Goal: Task Accomplishment & Management: Manage account settings

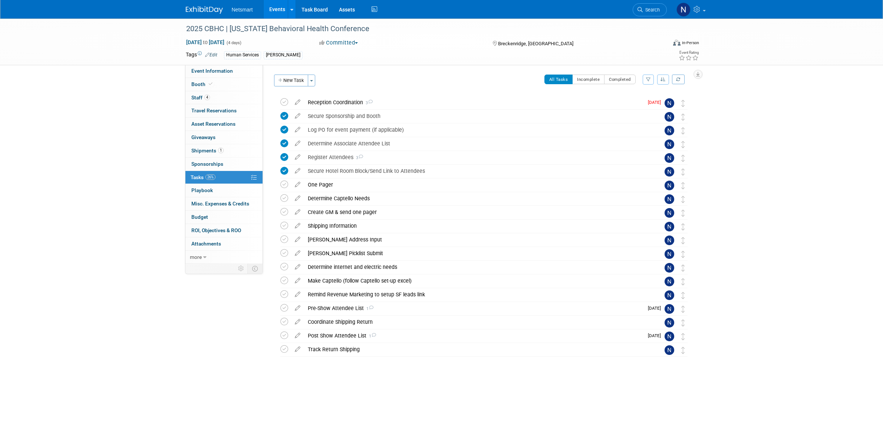
click at [209, 70] on span "Event Information" at bounding box center [212, 71] width 42 height 6
select select "Human Services"
select select "3"
select select "No"
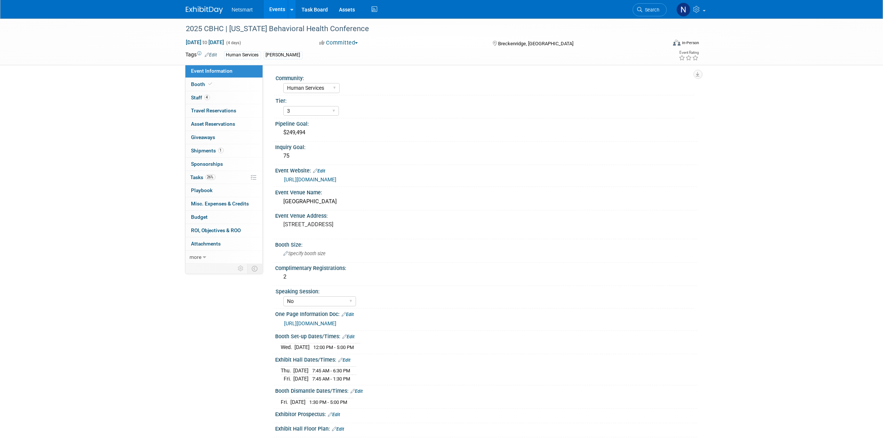
click at [319, 178] on link "https://www.cbhc.org/conference/" at bounding box center [311, 180] width 52 height 6
click at [337, 321] on link "https://ntst.sharepoint.com/:w:/s/HSTradeshowsEvents/EV5XrX8R7kNDi0fI0qwYhQEBXl…" at bounding box center [311, 323] width 52 height 6
click at [227, 177] on link "26% Tasks 26%" at bounding box center [223, 177] width 77 height 13
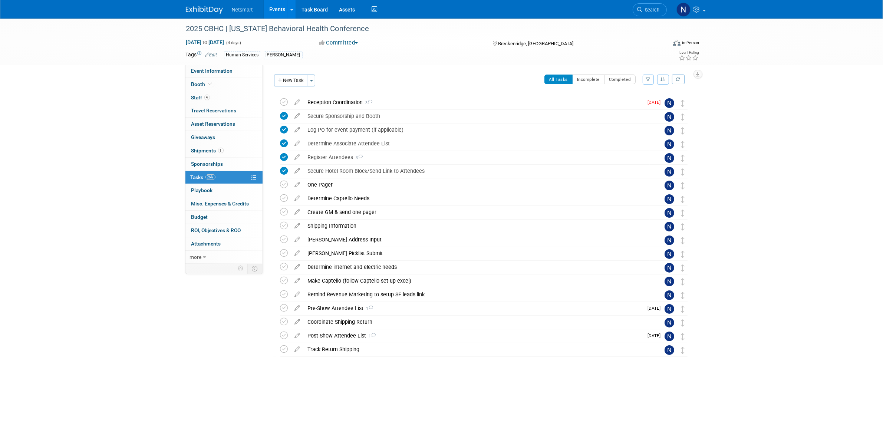
click at [77, 76] on div "2025 CBHC | Colorado Behavioral Health Conference Sep 17, 2025 to Sep 20, 2025 …" at bounding box center [441, 211] width 883 height 384
click at [326, 227] on div "Shipping Information" at bounding box center [477, 226] width 346 height 13
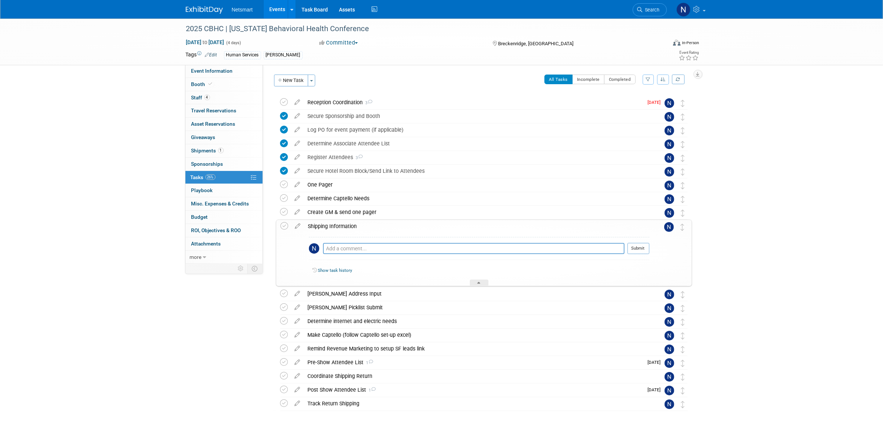
click at [326, 227] on div "Shipping Information" at bounding box center [477, 226] width 345 height 13
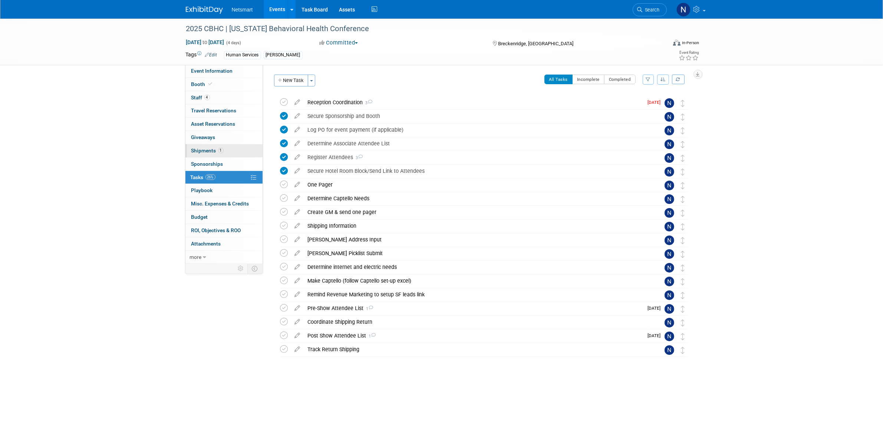
click at [224, 151] on link "1 Shipments 1" at bounding box center [223, 150] width 77 height 13
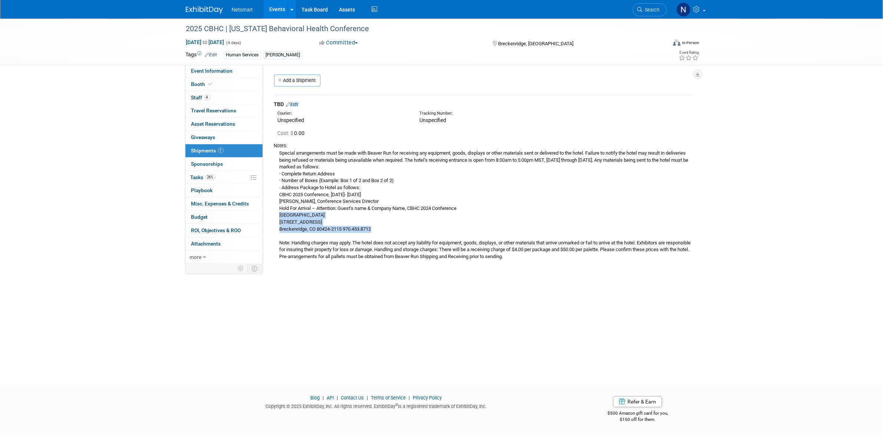
drag, startPoint x: 279, startPoint y: 216, endPoint x: 377, endPoint y: 228, distance: 99.5
click at [377, 228] on div "Special arrangements must be made with Beaver Run for receiving any equipment, …" at bounding box center [483, 204] width 418 height 111
copy div "Beaver Run Resort & Conference Center 620 Village Rd. Breckenridge, CO 80424-21…"
click at [387, 240] on div "Special arrangements must be made with Beaver Run for receiving any equipment, …" at bounding box center [483, 204] width 418 height 111
drag, startPoint x: 839, startPoint y: 107, endPoint x: 669, endPoint y: 143, distance: 174.0
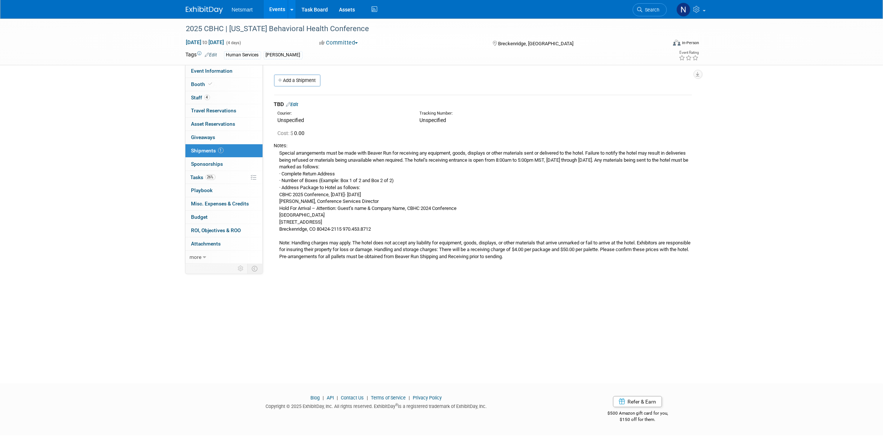
click at [839, 107] on div "2025 CBHC | Colorado Behavioral Health Conference Sep 17, 2025 to Sep 20, 2025 …" at bounding box center [441, 195] width 883 height 352
drag, startPoint x: 297, startPoint y: 215, endPoint x: 381, endPoint y: 228, distance: 85.6
click at [381, 228] on div "Special arrangements must be made with Beaver Run for receiving any equipment, …" at bounding box center [483, 204] width 418 height 111
copy div "Beaver Run Resort & Conference Center 620 Village Rd. Breckenridge, CO 80424-21…"
drag, startPoint x: 279, startPoint y: 208, endPoint x: 472, endPoint y: 210, distance: 193.3
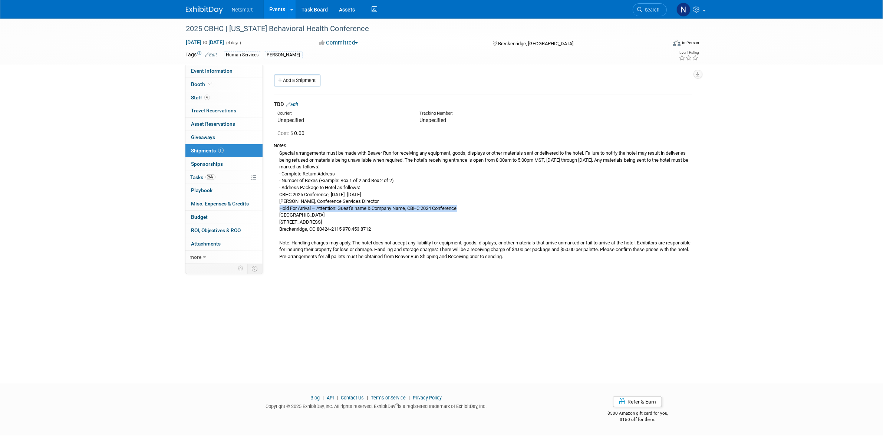
click at [472, 210] on div "Special arrangements must be made with Beaver Run for receiving any equipment, …" at bounding box center [483, 204] width 418 height 111
copy div "Hold For Arrival – Attention: Guest’s name & Company Name, CBHC 2024 Conference"
drag, startPoint x: 279, startPoint y: 193, endPoint x: 378, endPoint y: 204, distance: 99.3
click at [378, 204] on div "Special arrangements must be made with Beaver Run for receiving any equipment, …" at bounding box center [483, 204] width 418 height 111
copy div "CBHC 2025 Conference, September 17- 20, 2025 Ashley Lutts, Conference Services …"
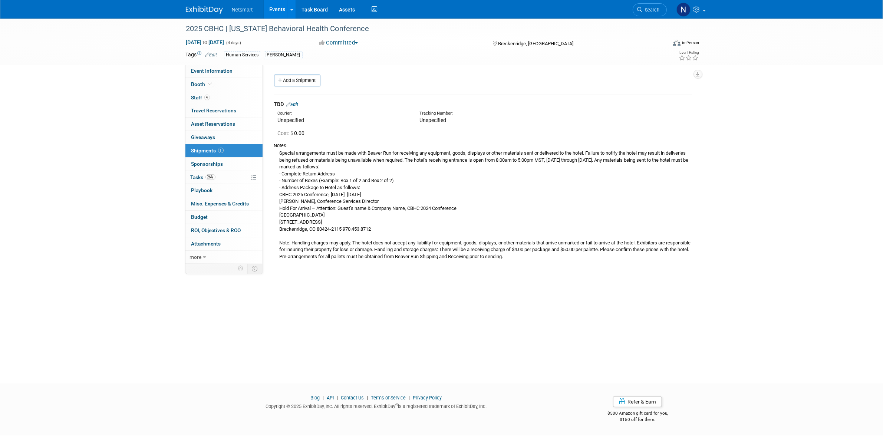
click at [492, 182] on div "Special arrangements must be made with Beaver Run for receiving any equipment, …" at bounding box center [483, 204] width 418 height 111
click at [221, 68] on span "Event Information" at bounding box center [212, 71] width 42 height 6
select select "Human Services"
select select "3"
select select "No"
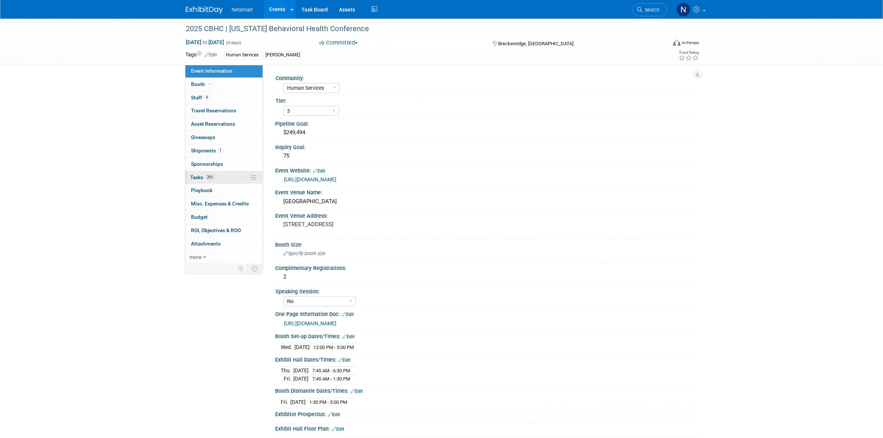
click at [213, 178] on span "26%" at bounding box center [210, 177] width 10 height 6
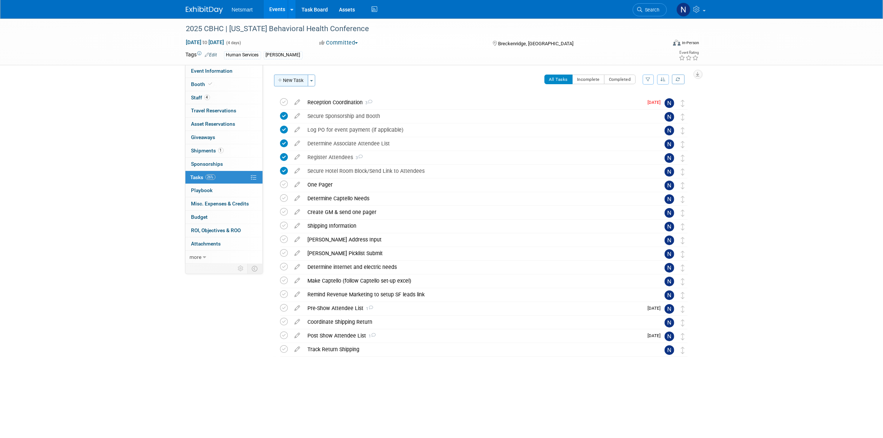
click at [287, 79] on button "New Task" at bounding box center [291, 81] width 34 height 12
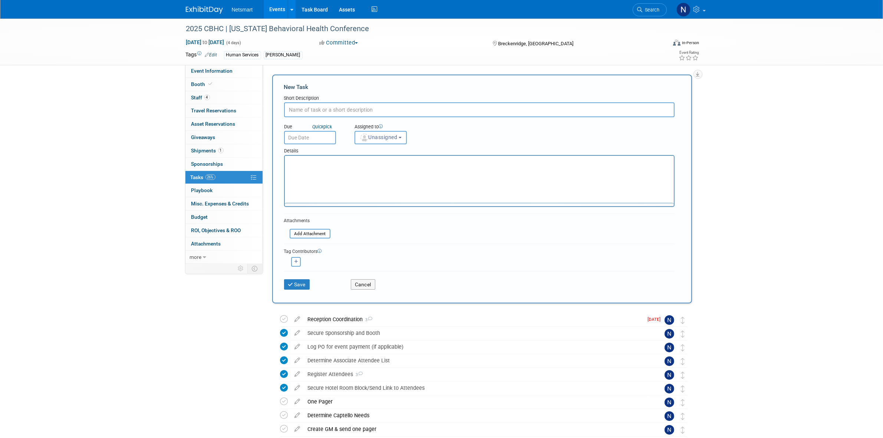
click at [313, 113] on input "text" at bounding box center [479, 109] width 391 height 15
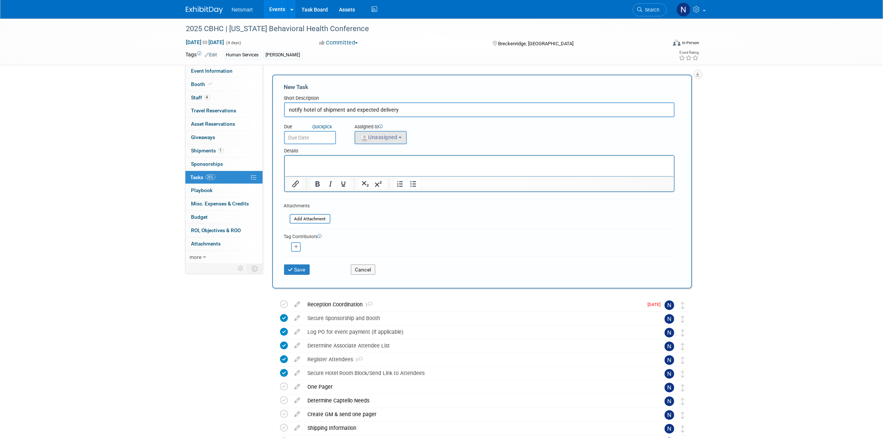
type input "notify hotel of shipment and expected delivery"
click at [373, 138] on span "Unassigned" at bounding box center [379, 137] width 38 height 6
click at [364, 152] on input "text" at bounding box center [403, 155] width 93 height 13
type input "nin"
click at [374, 170] on label "Nina Finn (me)" at bounding box center [398, 171] width 78 height 12
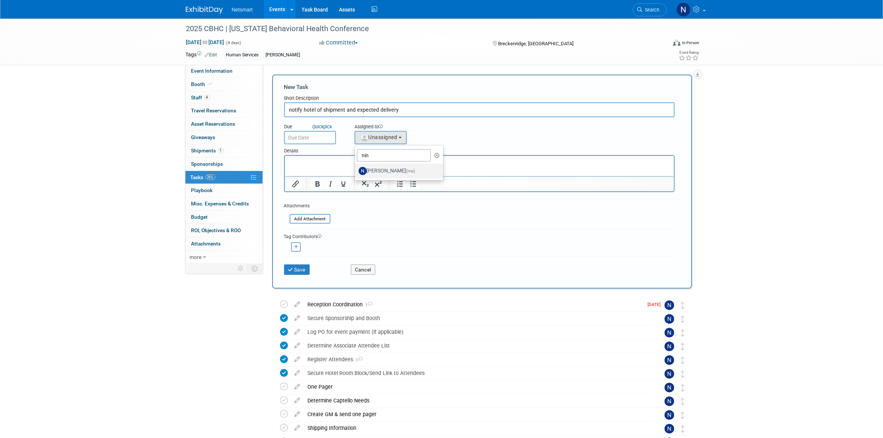
click at [356, 170] on input "Nina Finn (me)" at bounding box center [353, 170] width 5 height 5
select select "a52b5e8a-b2fd-4a4e-8599-2a3670a086e7"
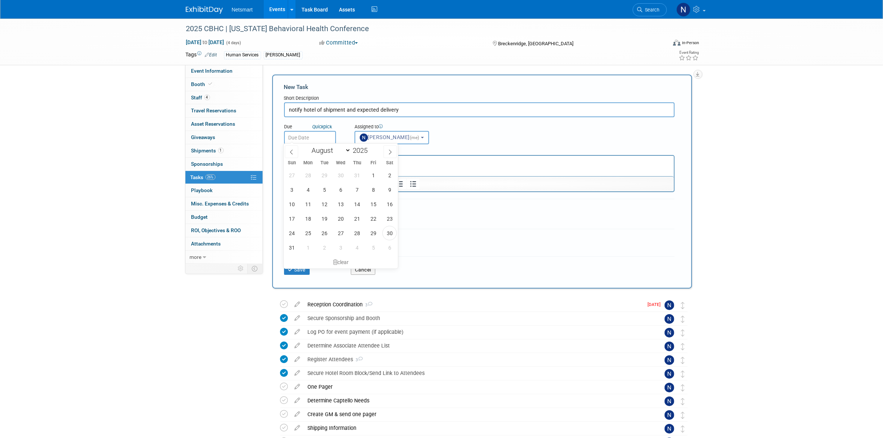
click at [317, 134] on input "text" at bounding box center [310, 137] width 52 height 13
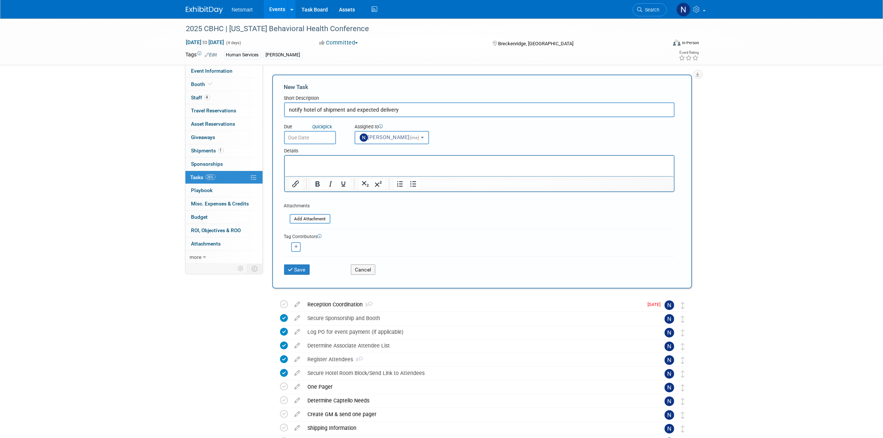
click at [473, 124] on div "Due Quick pick Assigned to <img src="https://www.exhibitday.com/Images/Unassign…" at bounding box center [480, 130] width 402 height 27
click at [299, 270] on button "Save" at bounding box center [297, 269] width 26 height 10
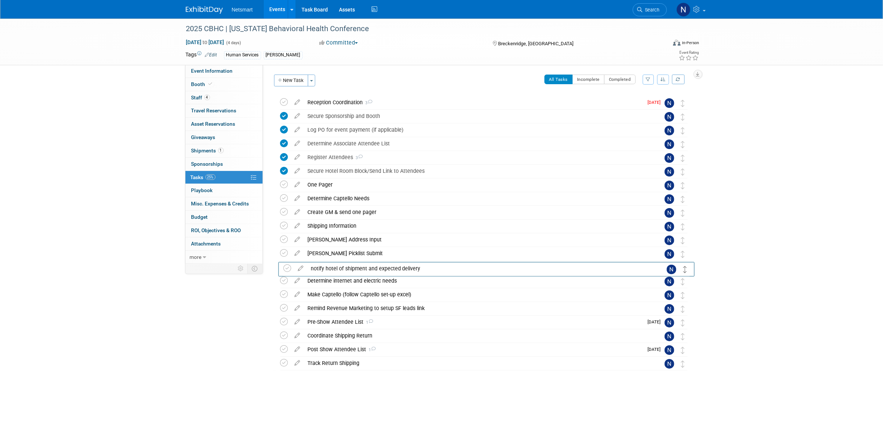
drag, startPoint x: 682, startPoint y: 105, endPoint x: 685, endPoint y: 271, distance: 166.2
click at [339, 266] on div "notify hotel of shipment and expected delivery" at bounding box center [477, 267] width 346 height 13
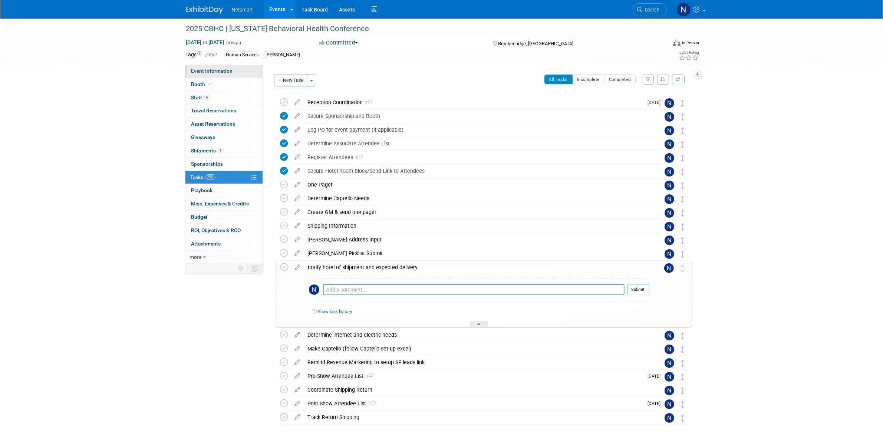
click at [214, 72] on span "Event Information" at bounding box center [212, 71] width 42 height 6
select select "Human Services"
select select "3"
select select "No"
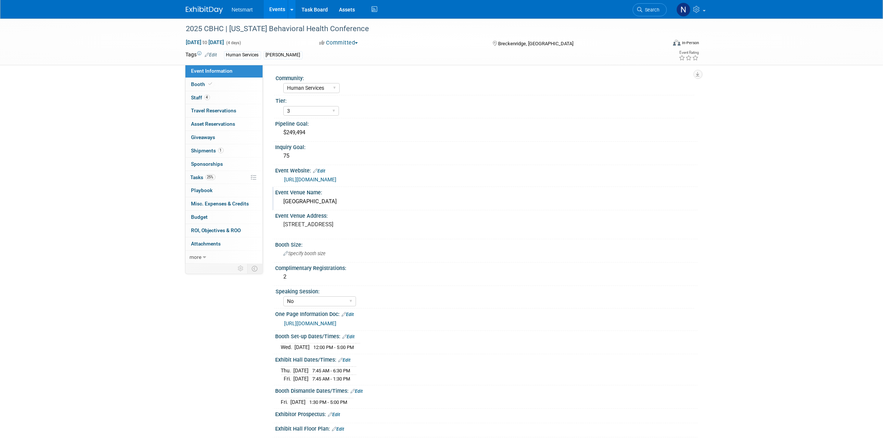
click at [321, 199] on div "Beaver Run Resort & Conference Center" at bounding box center [486, 201] width 411 height 11
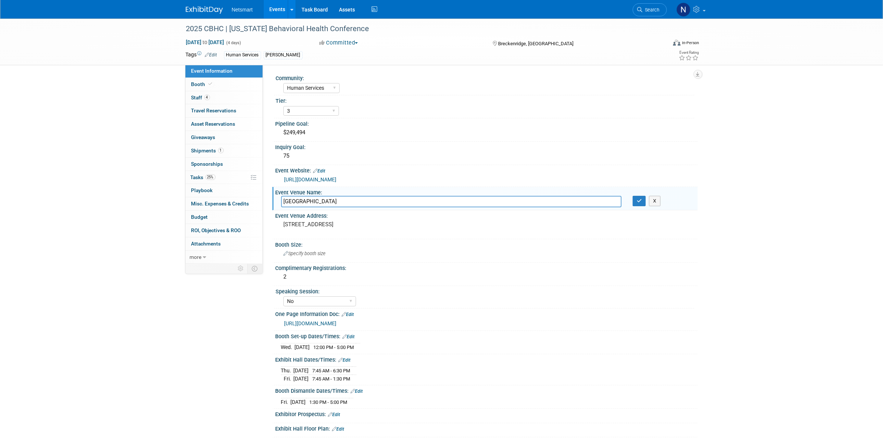
click at [321, 199] on input "Beaver Run Resort & Conference Center" at bounding box center [451, 201] width 341 height 11
click at [207, 170] on link "0 Sponsorships 0" at bounding box center [223, 164] width 77 height 13
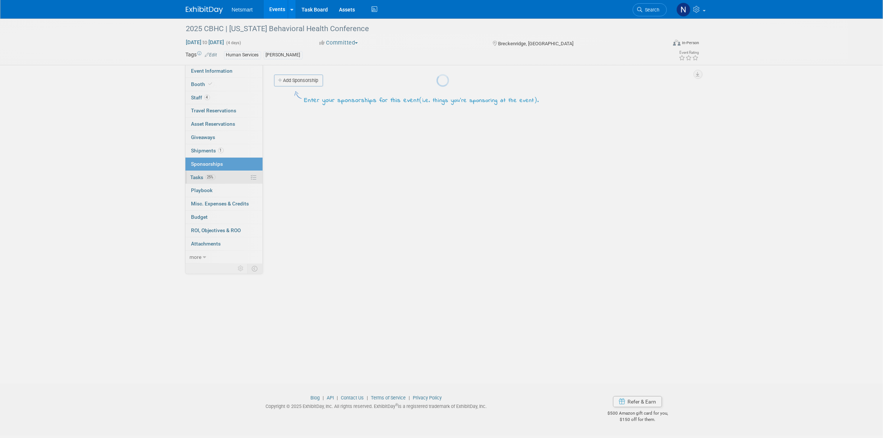
click at [201, 177] on span "Tasks 25%" at bounding box center [203, 177] width 25 height 6
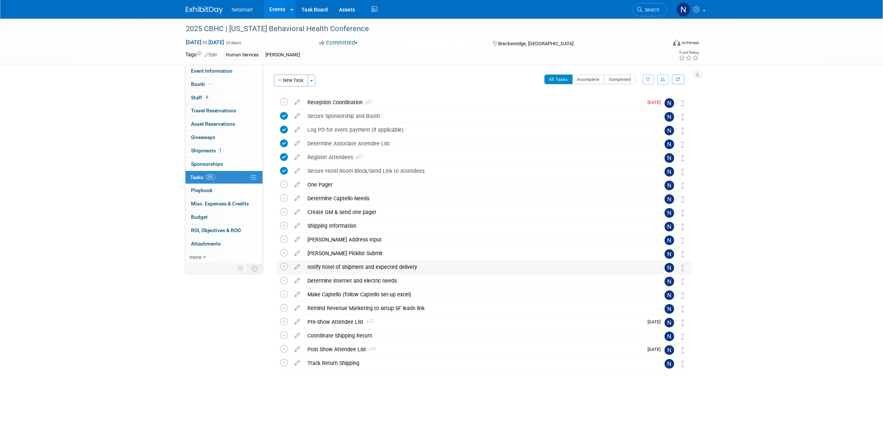
click at [336, 270] on div "notify hotel of shipment and expected delivery" at bounding box center [477, 267] width 346 height 13
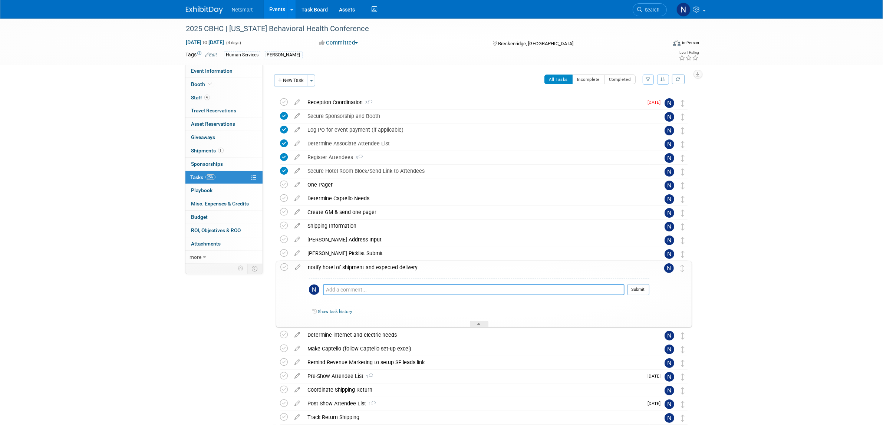
click at [332, 292] on textarea at bounding box center [474, 289] width 302 height 11
paste textarea "Email: stay@beaverrun.com BOLT # 24340"
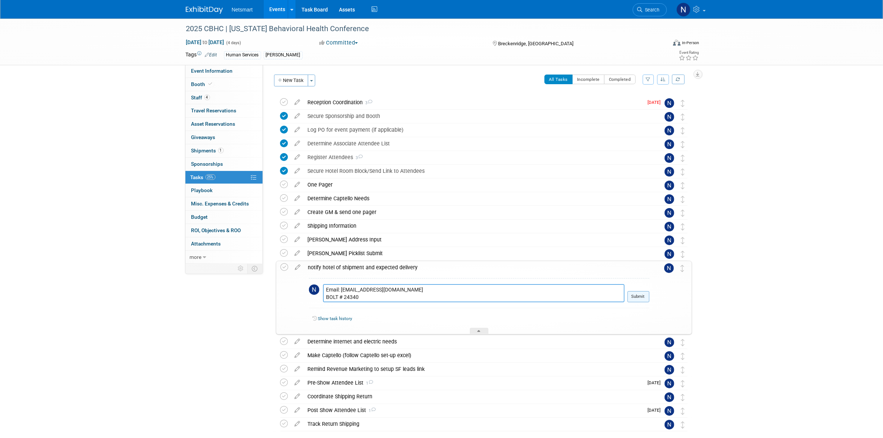
type textarea "Email: stay@beaverrun.com BOLT # 24340"
click at [637, 292] on button "Submit" at bounding box center [639, 296] width 22 height 11
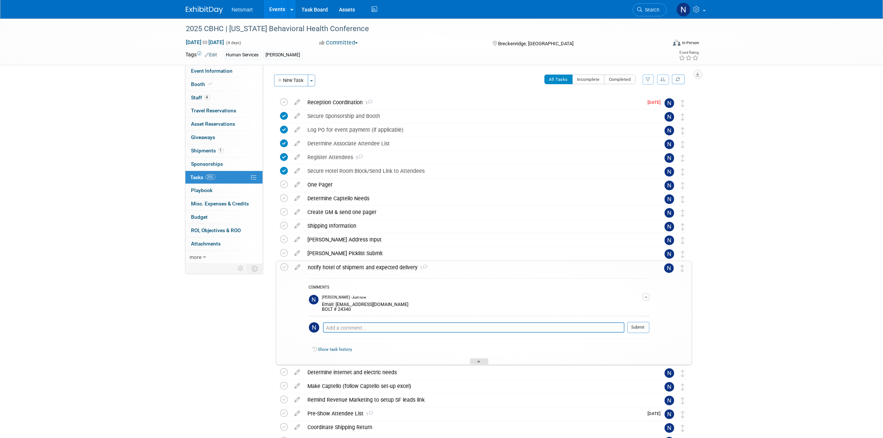
click at [473, 360] on div at bounding box center [479, 361] width 19 height 6
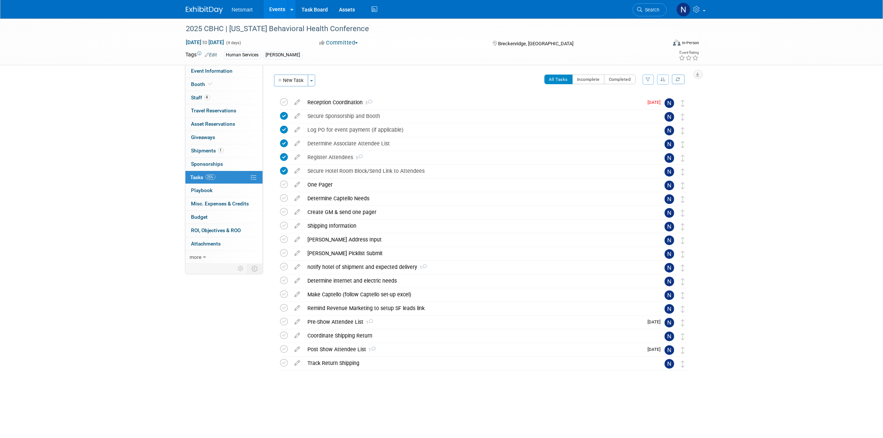
click at [831, 261] on div "2025 CBHC | Colorado Behavioral Health Conference Sep 17, 2025 to Sep 20, 2025 …" at bounding box center [441, 217] width 883 height 397
drag, startPoint x: 143, startPoint y: 179, endPoint x: 138, endPoint y: 178, distance: 5.6
click at [143, 179] on div "2025 CBHC | Colorado Behavioral Health Conference Sep 17, 2025 to Sep 20, 2025 …" at bounding box center [441, 217] width 883 height 397
click at [790, 140] on div "2025 CBHC | Colorado Behavioral Health Conference Sep 17, 2025 to Sep 20, 2025 …" at bounding box center [441, 217] width 883 height 397
click at [332, 199] on div "Determine Captello Needs" at bounding box center [477, 198] width 346 height 13
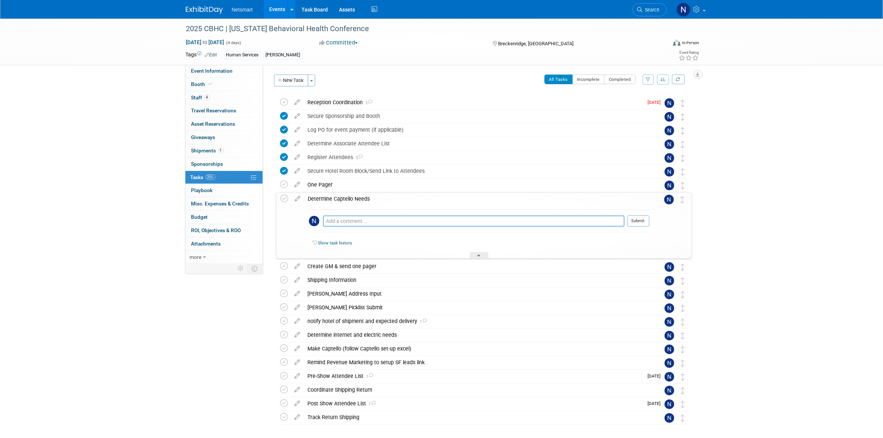
click at [338, 223] on textarea at bounding box center [474, 221] width 302 height 11
type textarea "badge scan / list"
click at [635, 219] on button "Submit" at bounding box center [639, 221] width 22 height 11
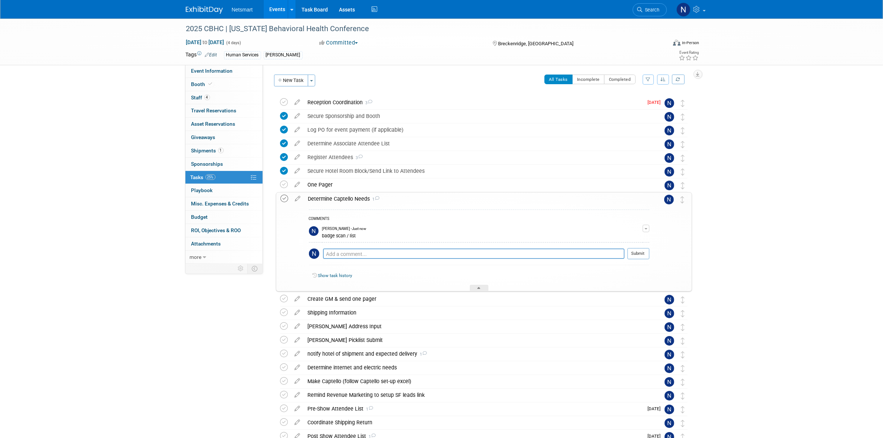
click at [288, 201] on icon at bounding box center [285, 199] width 8 height 8
click at [478, 287] on div at bounding box center [479, 288] width 19 height 6
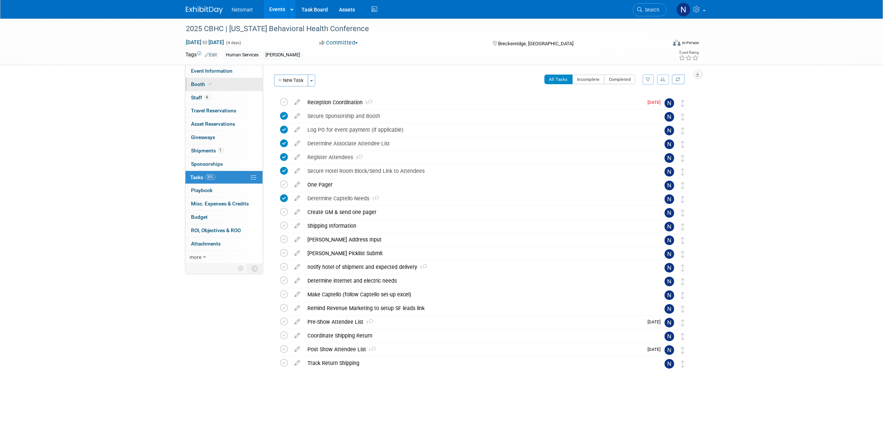
click at [216, 83] on link "Booth" at bounding box center [223, 84] width 77 height 13
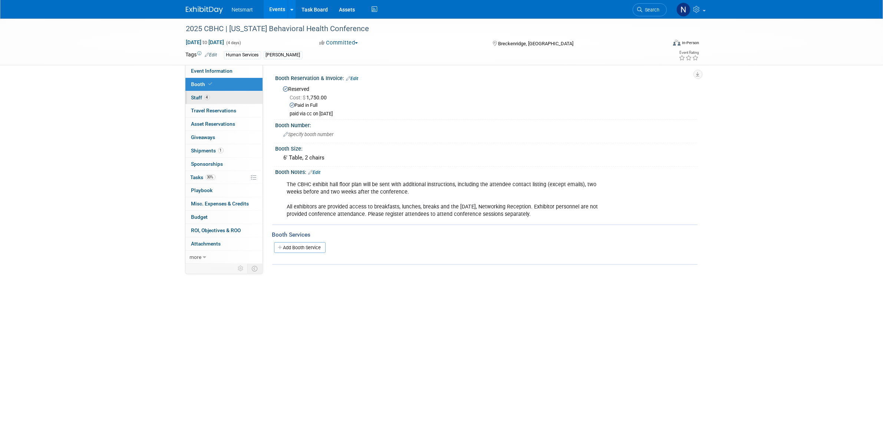
click at [211, 97] on link "4 Staff 4" at bounding box center [223, 97] width 77 height 13
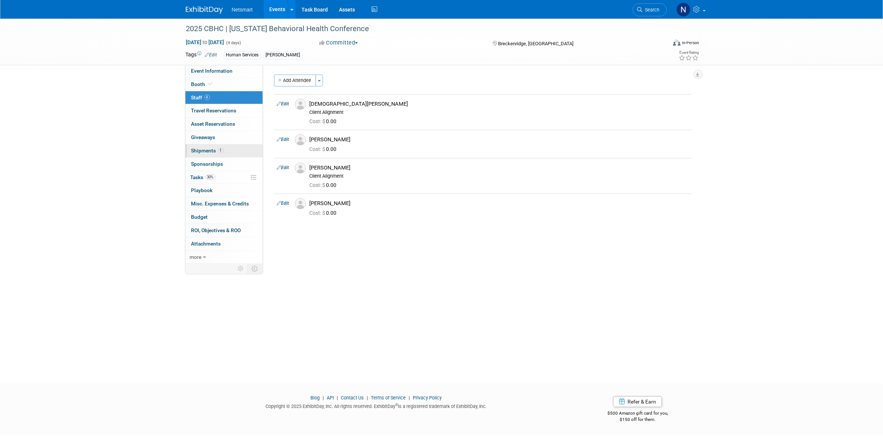
click at [231, 152] on link "1 Shipments 1" at bounding box center [223, 150] width 77 height 13
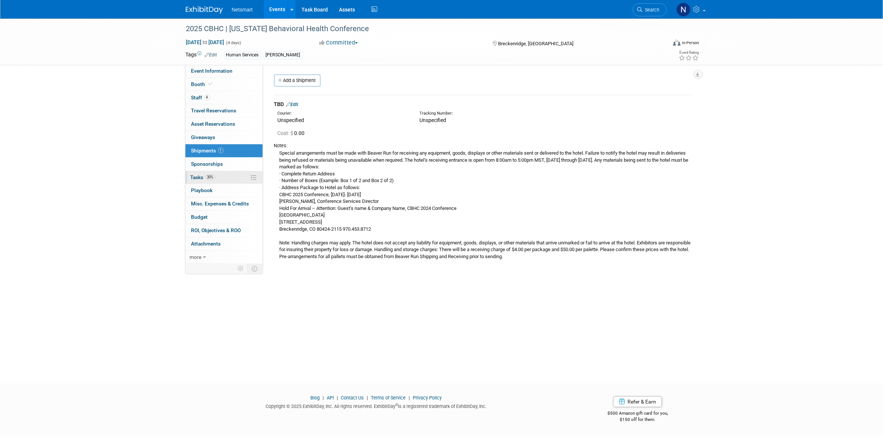
click at [216, 177] on link "30% Tasks 30%" at bounding box center [223, 177] width 77 height 13
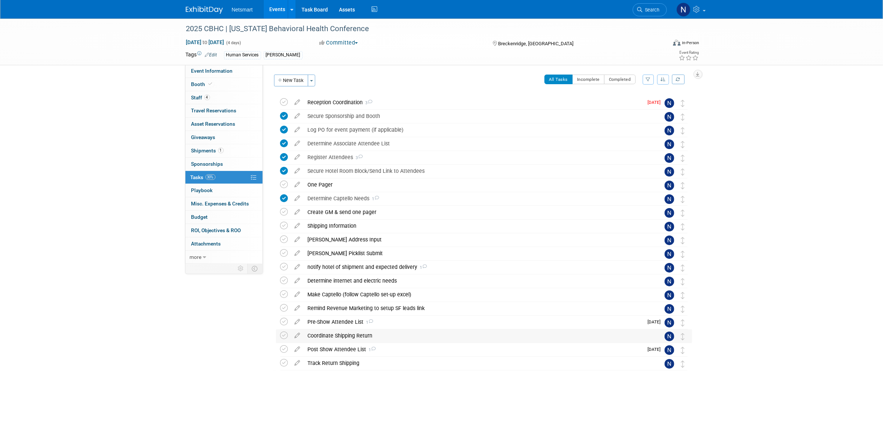
click at [332, 336] on div "Coordinate Shipping Return" at bounding box center [477, 335] width 346 height 13
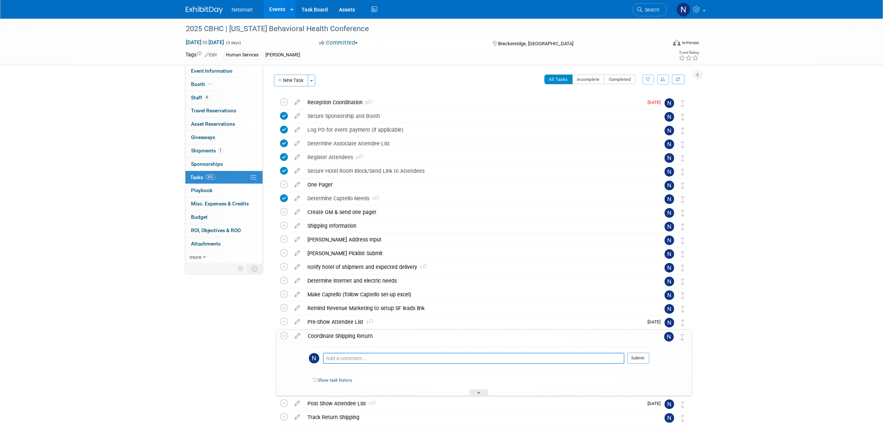
click at [332, 357] on textarea at bounding box center [474, 358] width 302 height 11
click at [332, 358] on textarea "schudule UPS pickup" at bounding box center [474, 358] width 302 height 11
drag, startPoint x: 385, startPoint y: 359, endPoint x: 266, endPoint y: 351, distance: 119.0
click at [266, 351] on div "Event Information Event Info Booth Booth 4 Staff 4 Staff 0 Travel Reservations …" at bounding box center [441, 237] width 523 height 437
click at [376, 357] on textarea "schedule UPS pickup" at bounding box center [474, 358] width 302 height 11
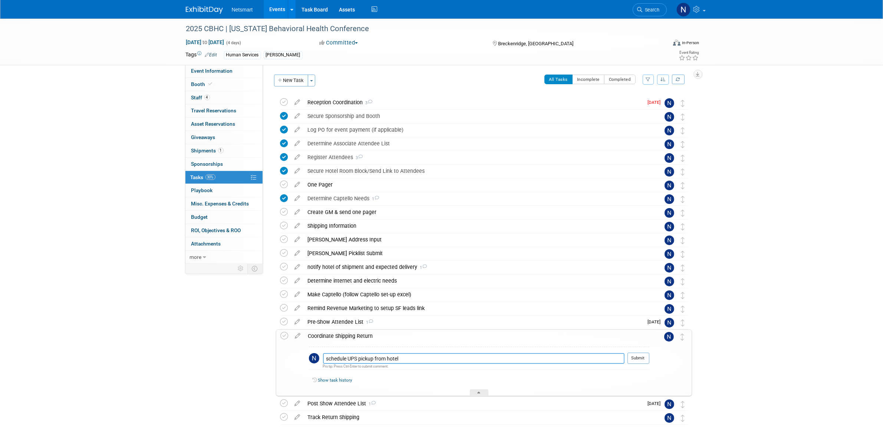
click at [379, 360] on textarea "schedule UPS pickup from hotel" at bounding box center [474, 358] width 302 height 11
type textarea "schedule UPS pickup from hotel"
click at [230, 64] on div "2025 CBHC | Colorado Behavioral Health Conference Sep 17, 2025 to Sep 20, 2025 …" at bounding box center [441, 42] width 523 height 46
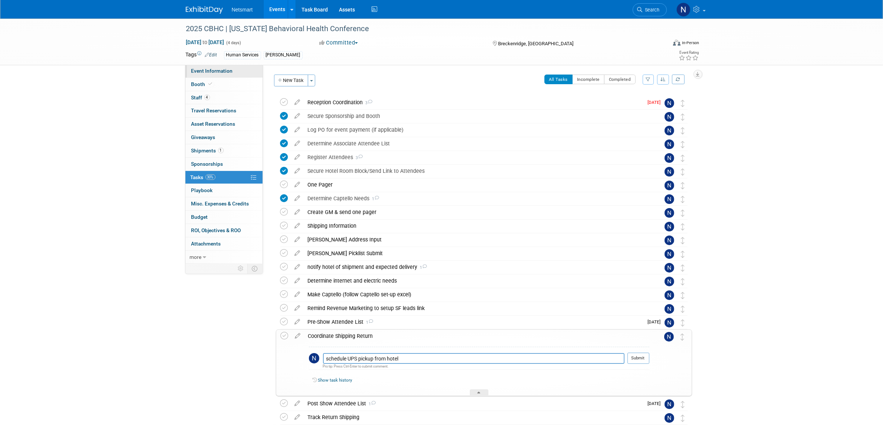
click at [225, 69] on span "Event Information" at bounding box center [212, 71] width 42 height 6
select select "Human Services"
select select "3"
select select "No"
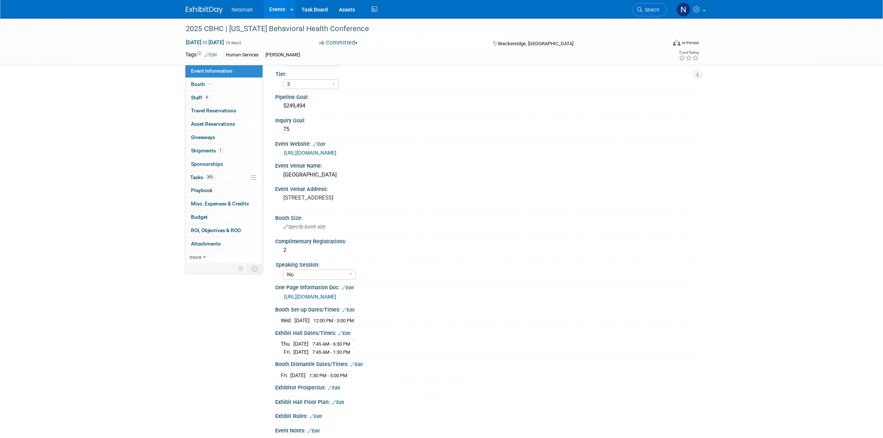
scroll to position [46, 0]
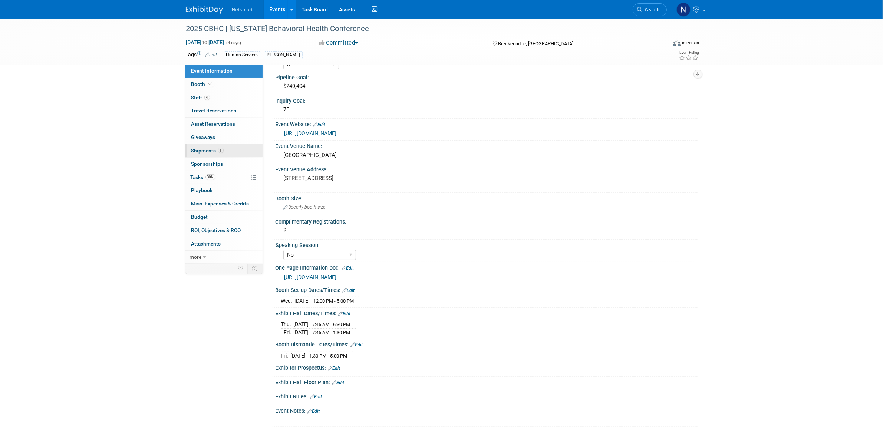
click at [210, 150] on span "Shipments 1" at bounding box center [207, 151] width 32 height 6
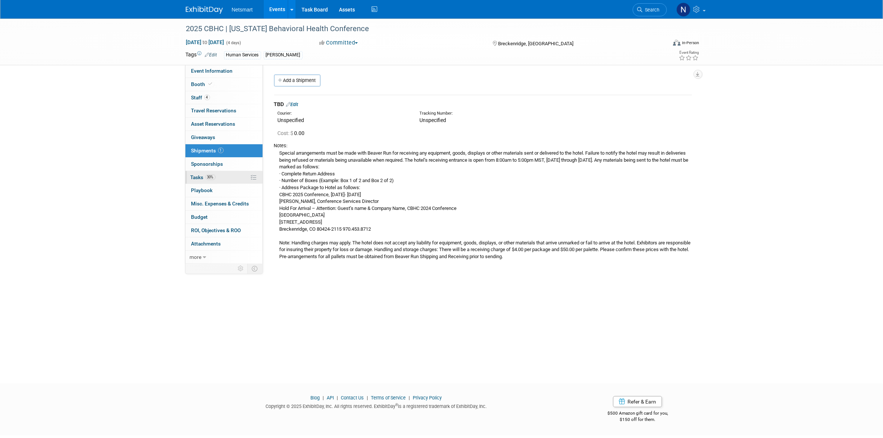
click at [207, 178] on span "30%" at bounding box center [210, 177] width 10 height 6
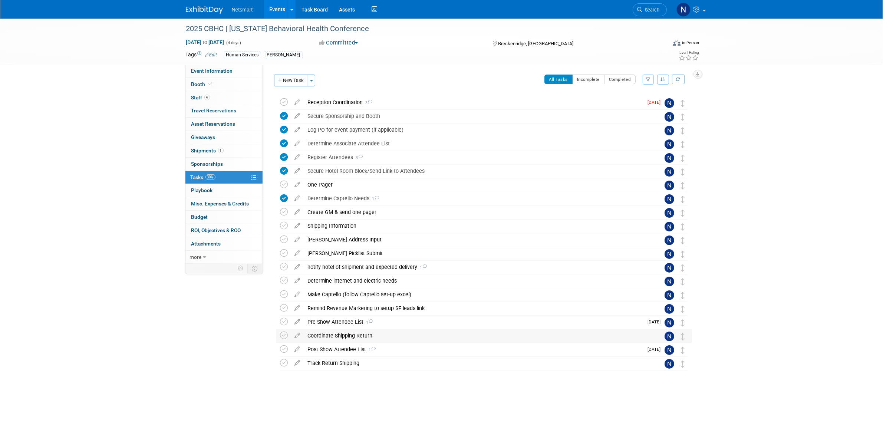
click at [329, 335] on div "Coordinate Shipping Return" at bounding box center [477, 335] width 346 height 13
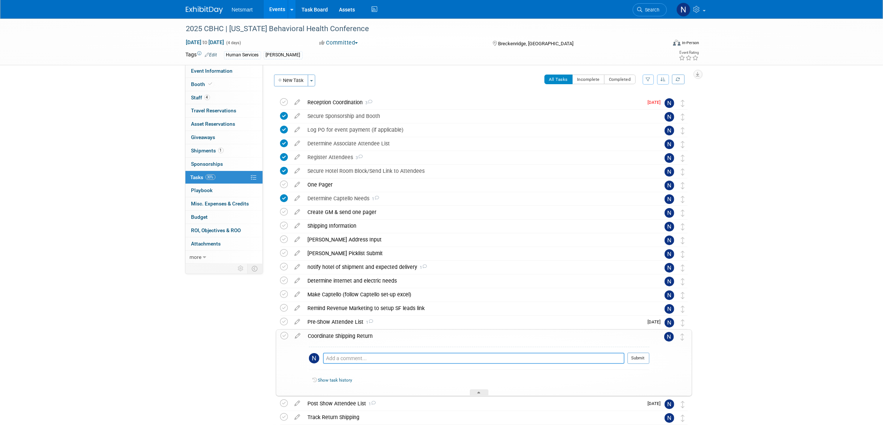
click at [333, 356] on textarea at bounding box center [474, 358] width 302 height 11
paste textarea "schedule UPS pickup from hotel"
click at [473, 359] on textarea "schedule UPS pickup from hotel. tear down goes till 5:00 so scheudle with 5:00 …" at bounding box center [474, 358] width 302 height 11
type textarea "schedule UPS pickup from hotel. tear down goes till 5:00 so schedule with 5:00 …"
click at [640, 362] on button "Submit" at bounding box center [639, 358] width 22 height 11
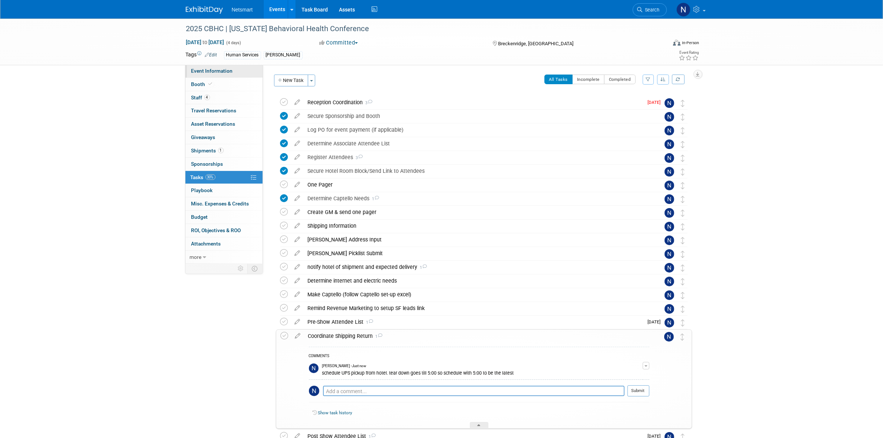
click at [217, 67] on link "Event Information" at bounding box center [223, 71] width 77 height 13
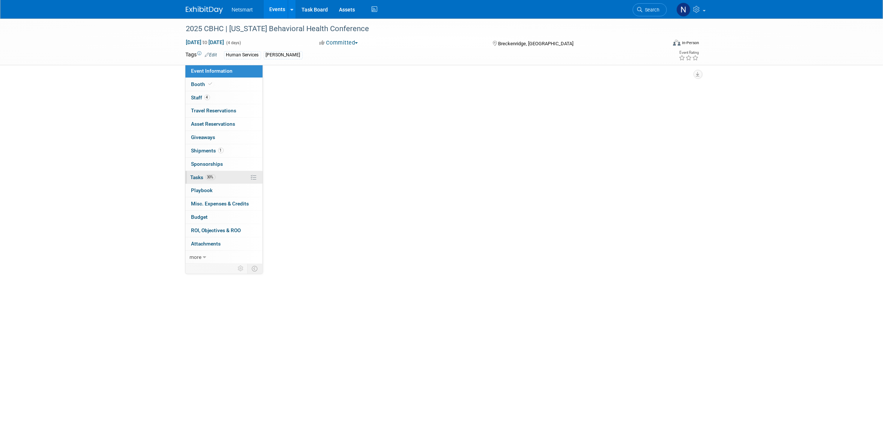
select select "Human Services"
select select "3"
select select "No"
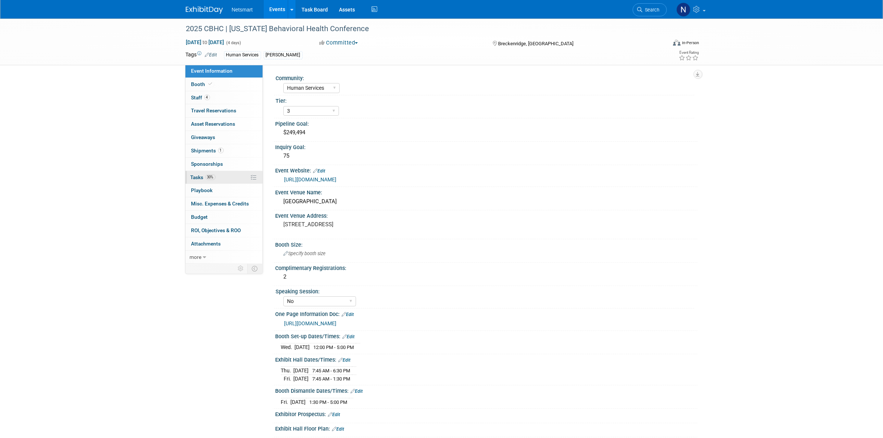
click at [211, 178] on span "30%" at bounding box center [210, 177] width 10 height 6
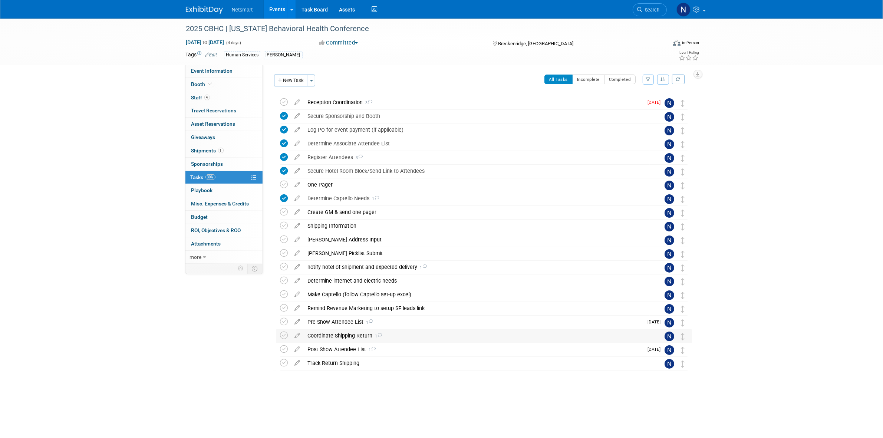
click at [336, 336] on div "Coordinate Shipping Return 1" at bounding box center [477, 335] width 346 height 13
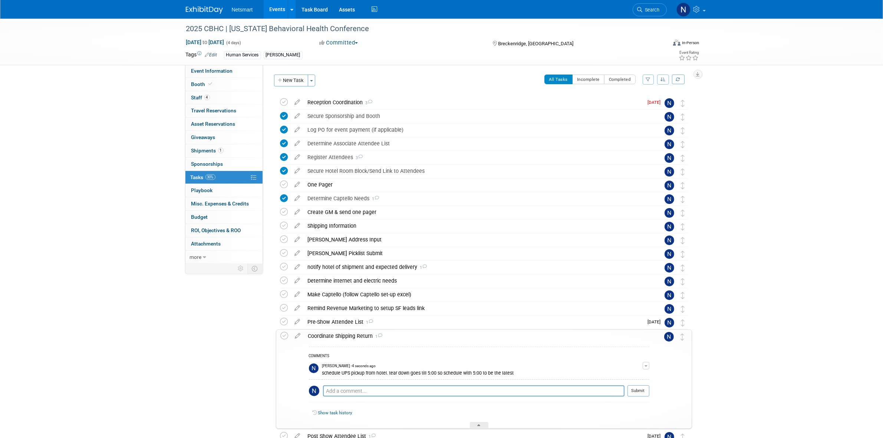
click at [645, 366] on span "button" at bounding box center [646, 365] width 3 height 1
click at [618, 375] on link "Edit Comment" at bounding box center [620, 376] width 59 height 10
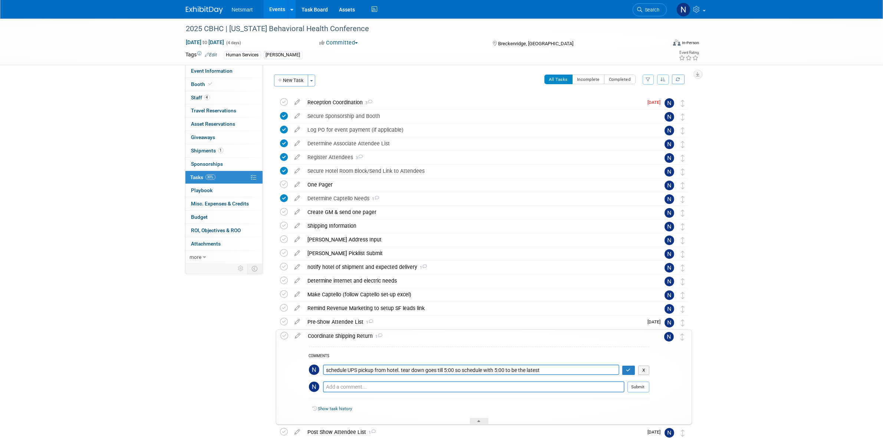
click at [557, 370] on textarea "schedule UPS pickup from hotel. tear down goes till 5:00 so schedule with 5:00 …" at bounding box center [471, 370] width 296 height 11
type textarea "schedule UPS pickup from hotel. tear down goes till 5:00 so schedule with 5:00 …"
click at [624, 367] on button "button" at bounding box center [628, 371] width 13 height 10
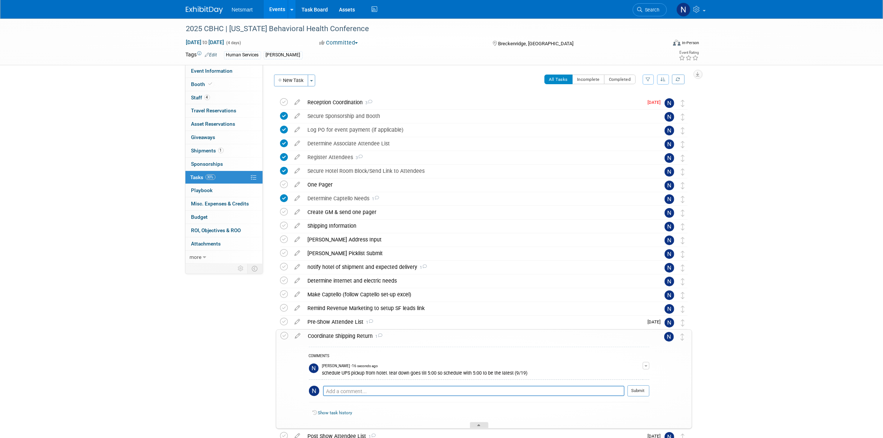
click at [481, 427] on div at bounding box center [479, 425] width 19 height 6
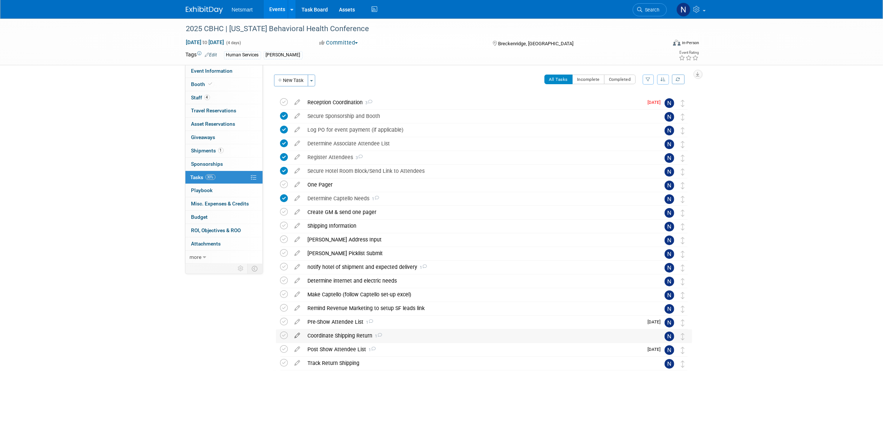
click at [299, 335] on icon at bounding box center [297, 333] width 13 height 9
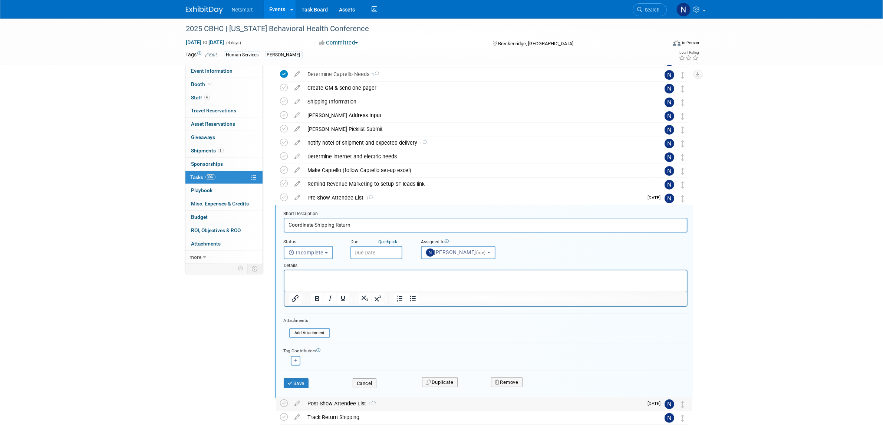
scroll to position [156, 0]
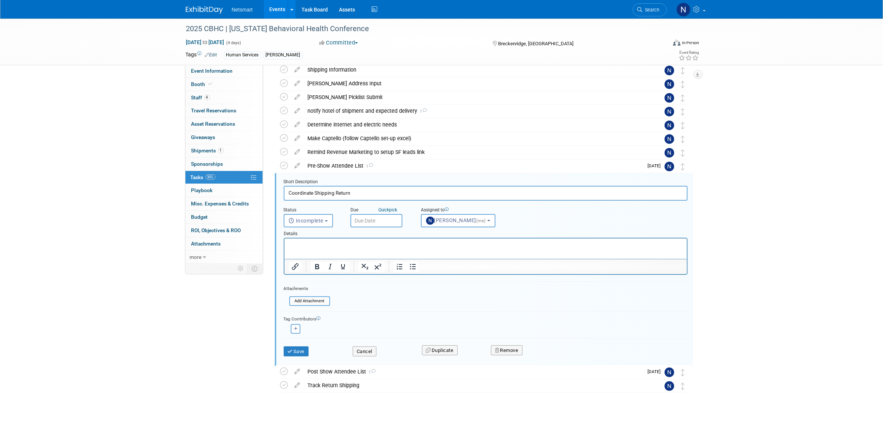
click at [368, 219] on input "text" at bounding box center [377, 220] width 52 height 13
click at [457, 234] on icon at bounding box center [456, 235] width 5 height 5
select select "8"
click at [425, 274] on span "11" at bounding box center [424, 273] width 14 height 14
type input "Sep 11, 2025"
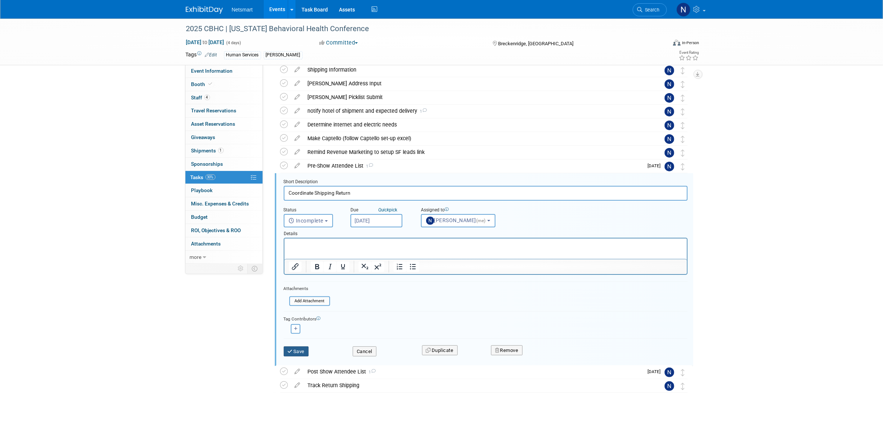
click at [297, 347] on button "Save" at bounding box center [296, 351] width 25 height 10
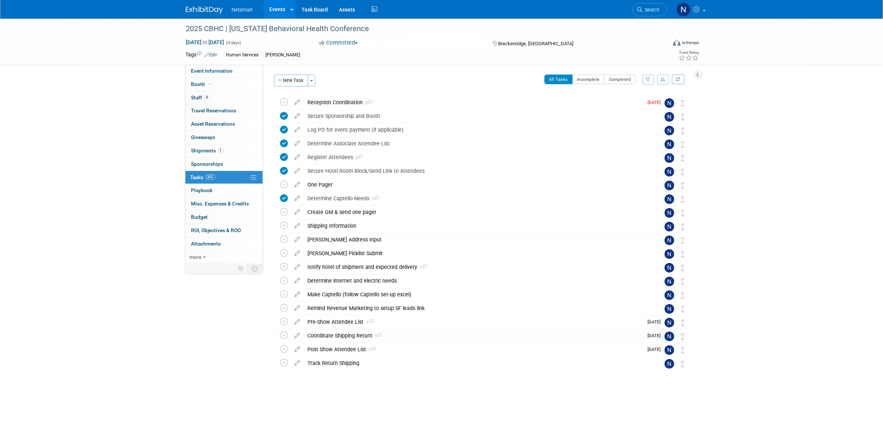
scroll to position [0, 0]
drag, startPoint x: 285, startPoint y: 240, endPoint x: 297, endPoint y: 242, distance: 12.8
click at [285, 240] on icon at bounding box center [284, 240] width 8 height 8
click at [284, 227] on icon at bounding box center [284, 226] width 8 height 8
click at [285, 283] on icon at bounding box center [284, 281] width 8 height 8
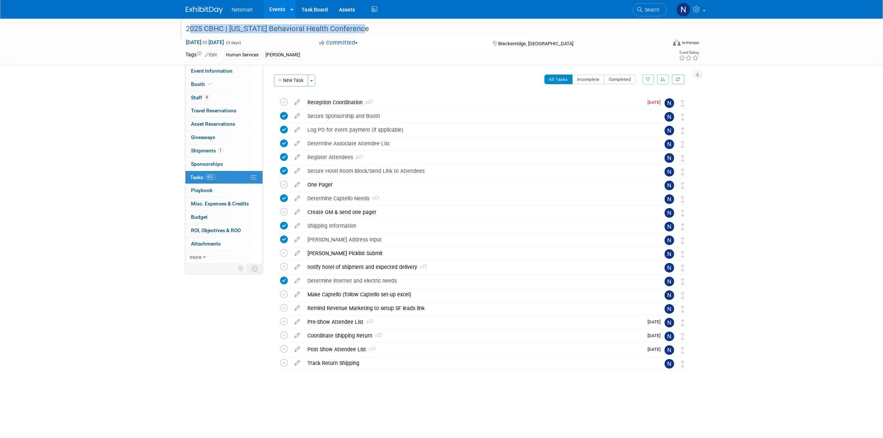
drag, startPoint x: 184, startPoint y: 29, endPoint x: 379, endPoint y: 23, distance: 195.6
click at [379, 23] on div "2025 CBHC | [US_STATE] Behavioral Health Conference" at bounding box center [420, 28] width 472 height 13
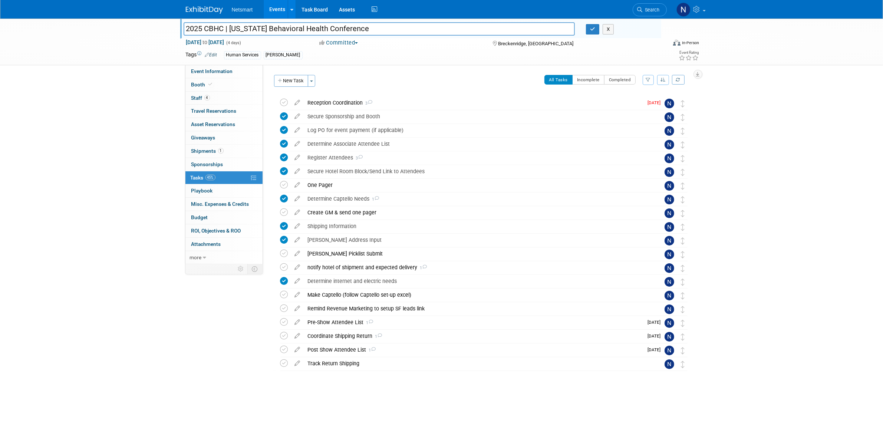
click at [239, 30] on input "2025 CBHC | [US_STATE] Behavioral Health Conference" at bounding box center [380, 28] width 392 height 13
click at [225, 70] on span "Event Information" at bounding box center [212, 71] width 42 height 6
select select "Human Services"
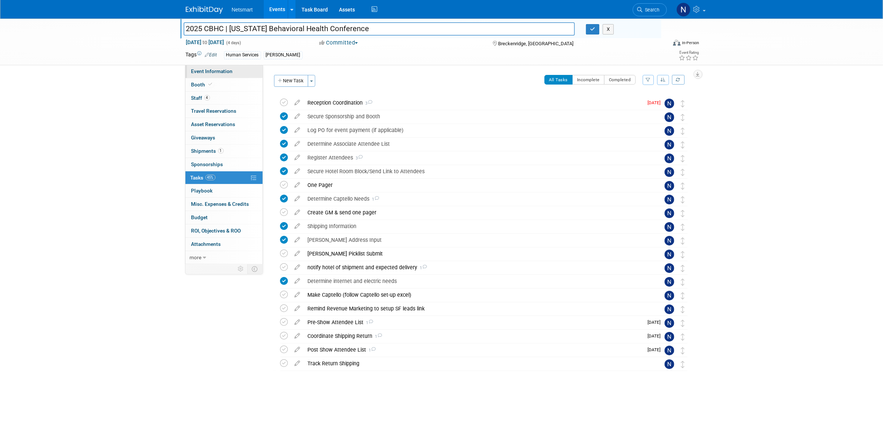
select select "3"
select select "No"
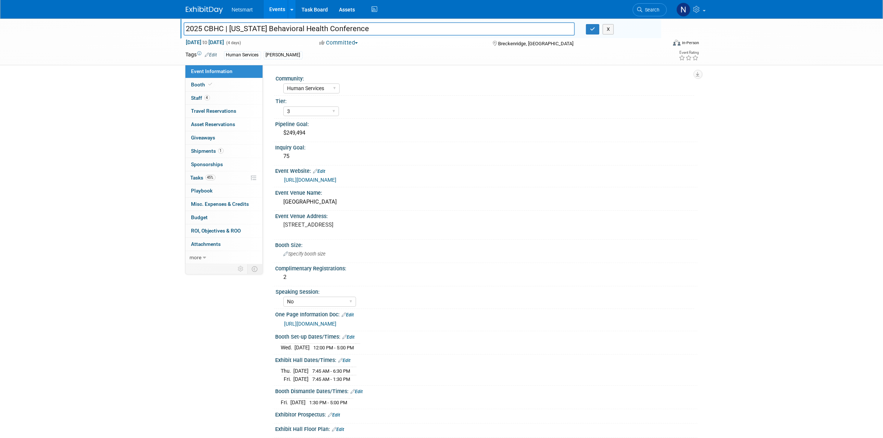
click at [337, 181] on link "https://www.cbhc.org/conference/" at bounding box center [311, 180] width 52 height 6
drag, startPoint x: 216, startPoint y: 178, endPoint x: 242, endPoint y: 191, distance: 29.2
click at [216, 178] on link "45% Tasks 45%" at bounding box center [223, 177] width 77 height 13
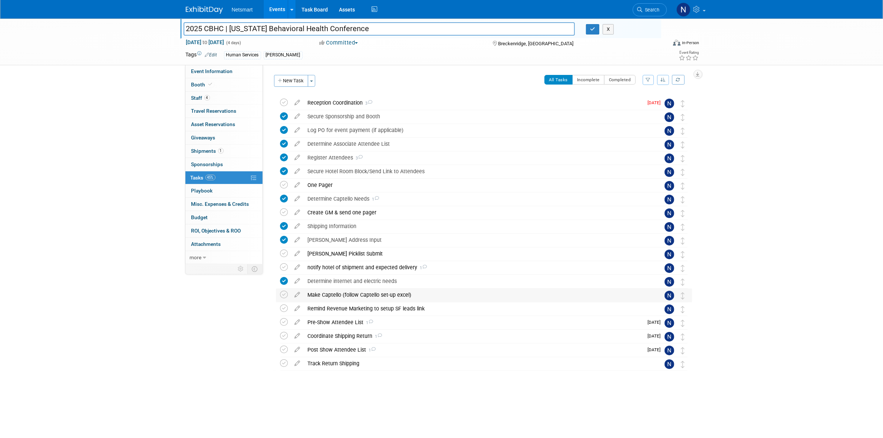
click at [332, 297] on div "Make Captello (follow Captello set-up excel)" at bounding box center [477, 295] width 346 height 13
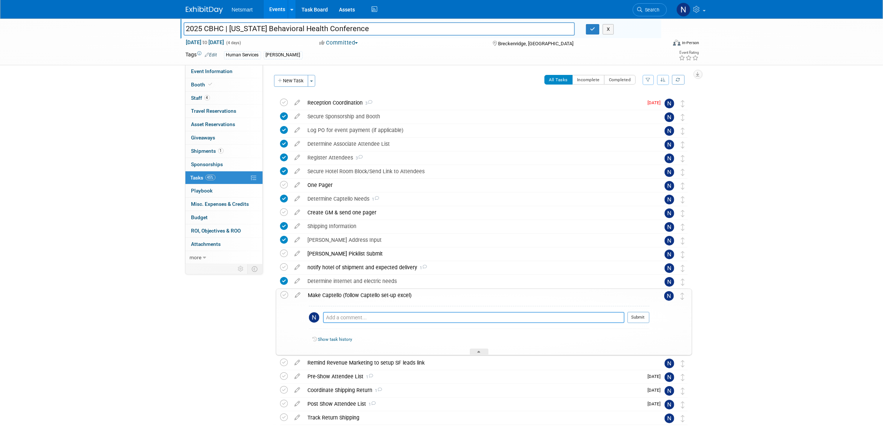
click at [341, 320] on textarea at bounding box center [474, 317] width 302 height 11
click at [359, 318] on textarea at bounding box center [474, 317] width 302 height 11
type textarea "trigger, list, test, attendees"
click at [644, 316] on button "Submit" at bounding box center [639, 317] width 22 height 11
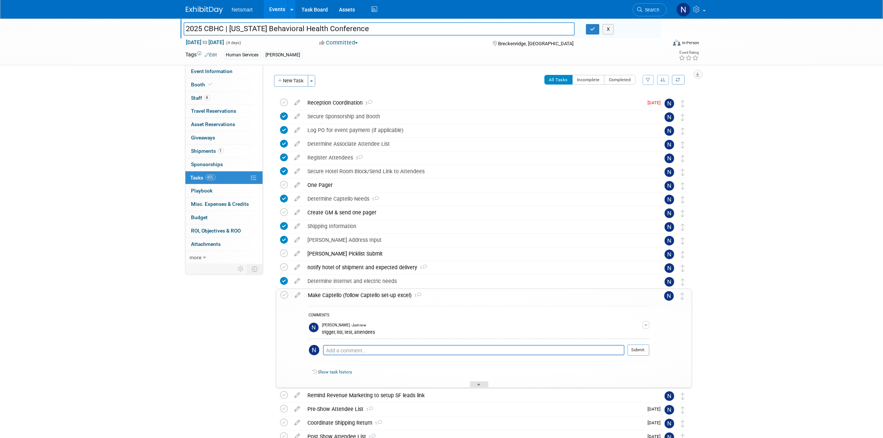
click at [476, 383] on div at bounding box center [479, 384] width 19 height 6
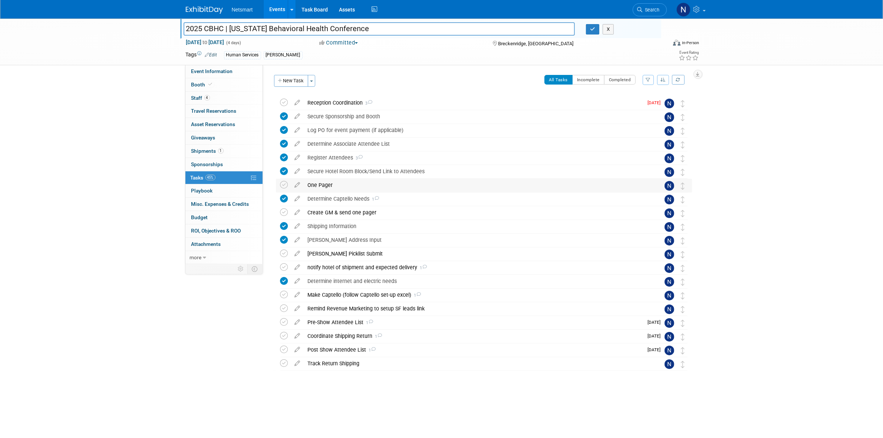
click at [316, 184] on div "One Pager" at bounding box center [477, 185] width 346 height 13
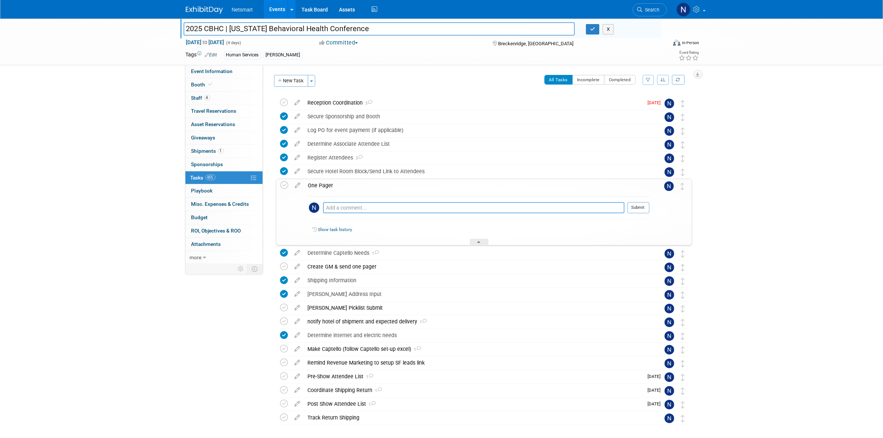
click at [340, 208] on textarea at bounding box center [474, 207] width 302 height 11
type textarea "missing supplies and trigger link"
click at [635, 205] on button "Submit" at bounding box center [639, 207] width 22 height 11
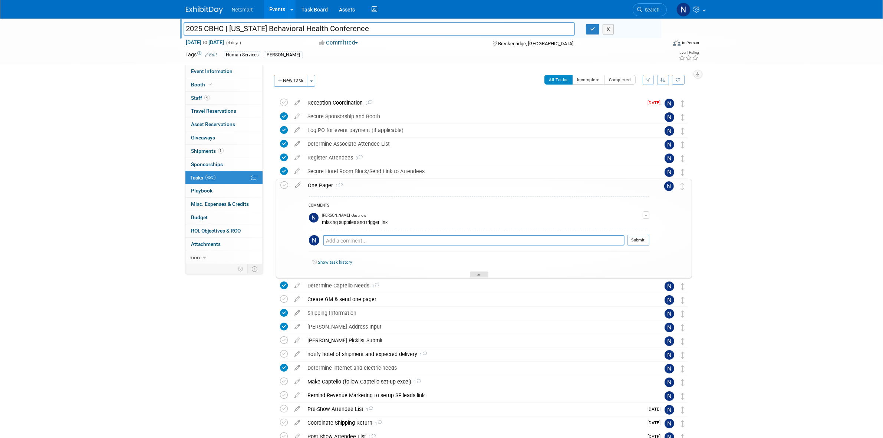
click at [478, 274] on icon at bounding box center [479, 276] width 3 height 4
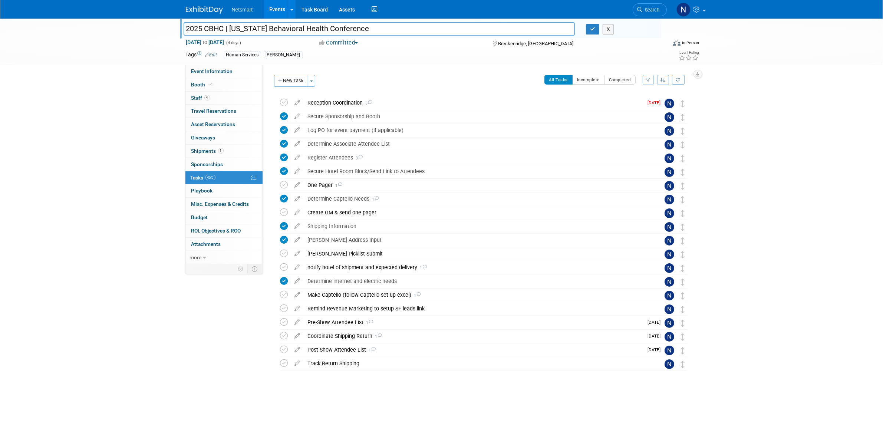
click at [710, 220] on div "2025 CBHC | Colorado Behavioral Health Conference 2025 CBHC | Colorado Behavior…" at bounding box center [441, 218] width 883 height 398
click at [319, 253] on div "[PERSON_NAME] Picklist Submit" at bounding box center [477, 253] width 346 height 13
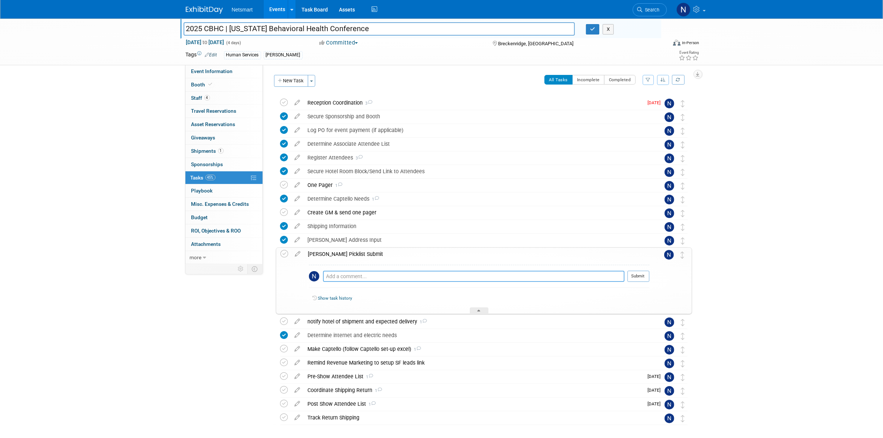
click at [339, 276] on textarea at bounding box center [474, 276] width 302 height 11
type textarea "need to talk to hannah about out of stock items"
click at [632, 277] on button "Submit" at bounding box center [639, 276] width 22 height 11
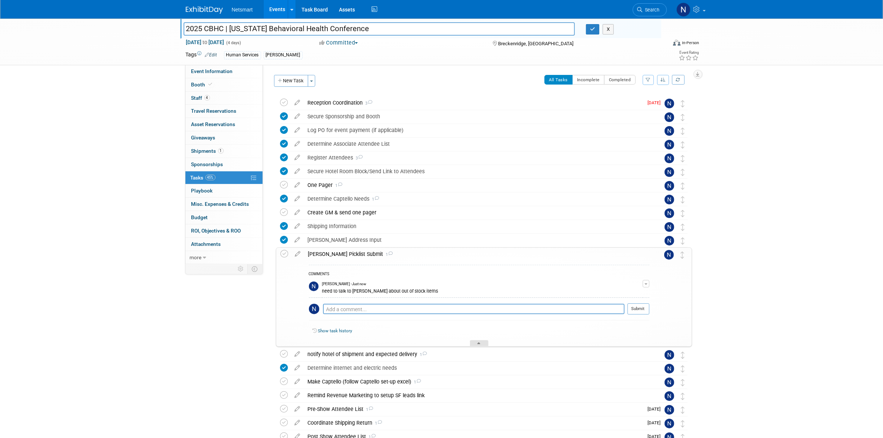
click at [475, 341] on div at bounding box center [479, 343] width 19 height 6
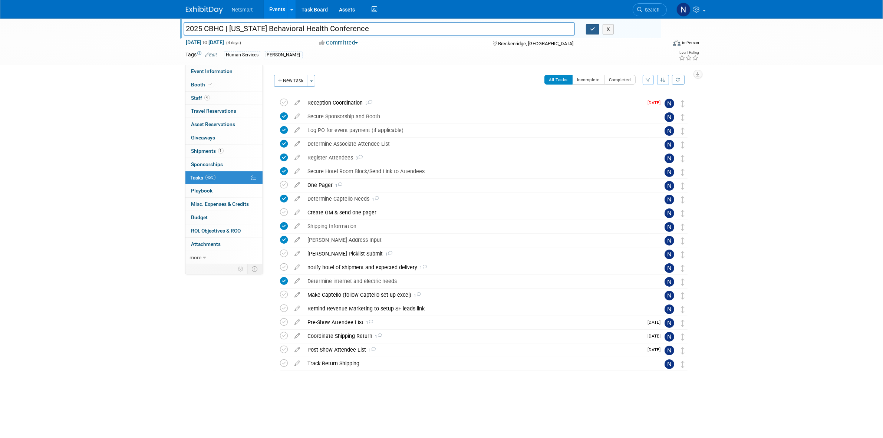
click at [593, 30] on icon "button" at bounding box center [592, 29] width 5 height 5
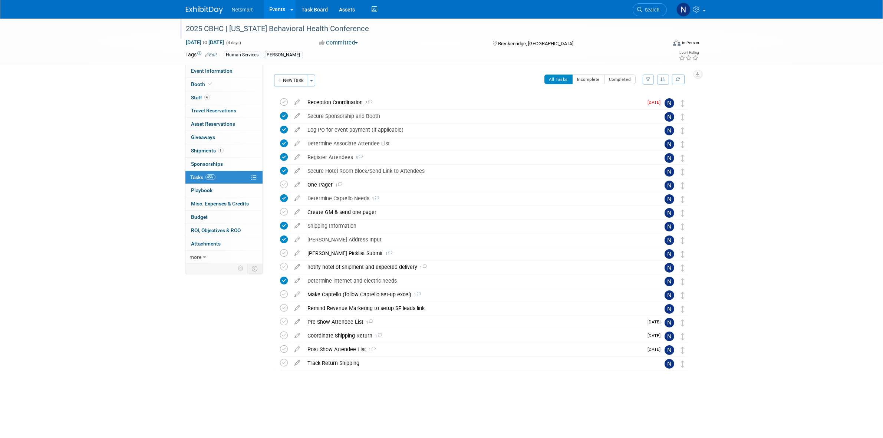
click at [235, 369] on div "Event Information Event Info Booth Booth 4 Staff 4 Staff 0 Travel Reservations …" at bounding box center [441, 210] width 523 height 382
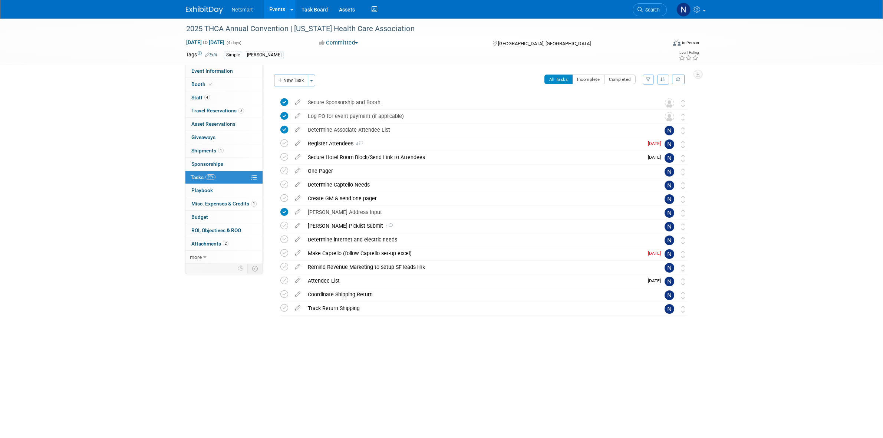
click at [226, 110] on span "Travel Reservations 5" at bounding box center [217, 111] width 53 height 6
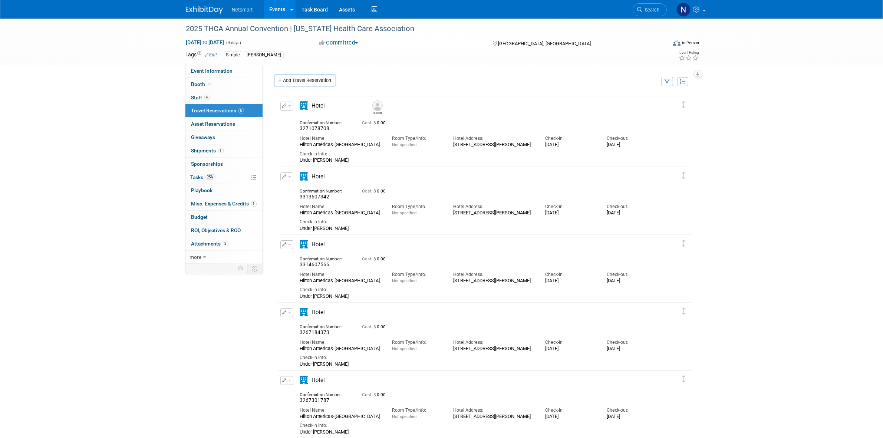
click at [329, 146] on div "Hilton Americas-[GEOGRAPHIC_DATA]" at bounding box center [340, 145] width 81 height 6
copy div "Hilton Americas-[GEOGRAPHIC_DATA]"
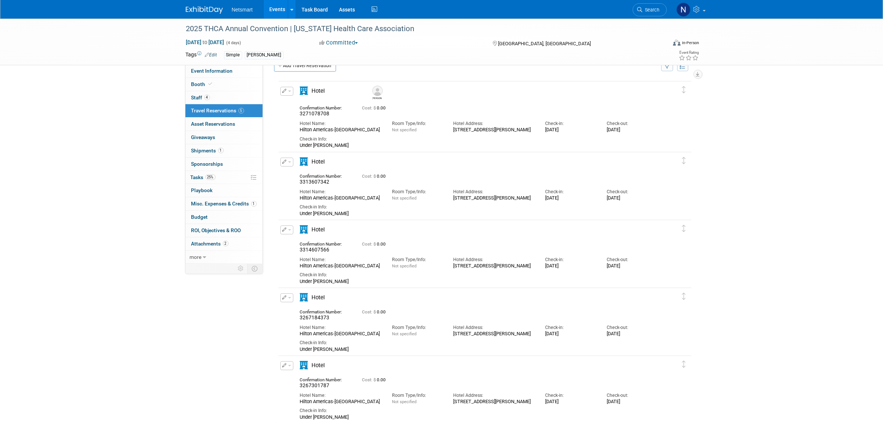
click at [316, 111] on span "3271078708" at bounding box center [315, 114] width 30 height 6
copy span "3271078708"
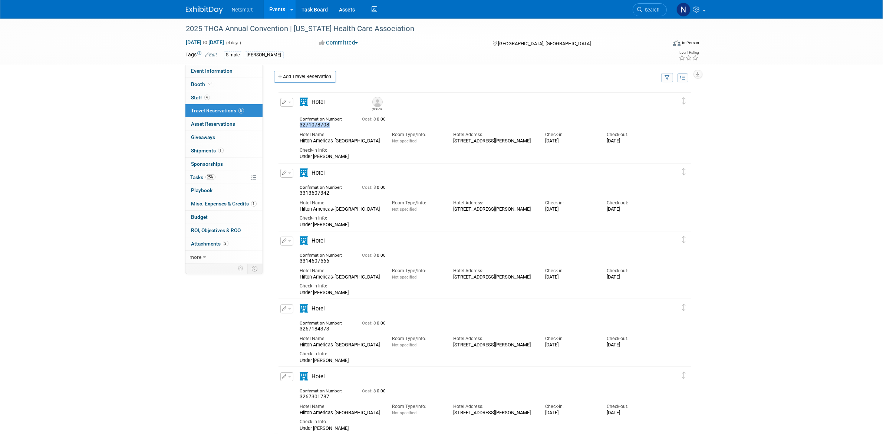
scroll to position [0, 0]
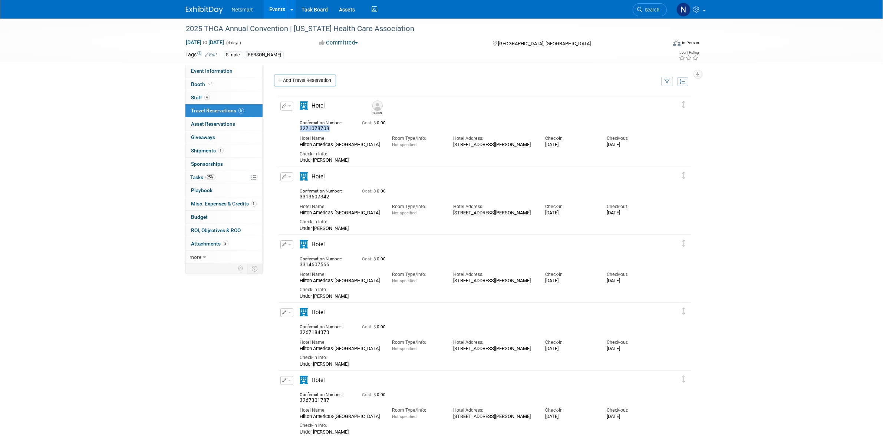
drag, startPoint x: 343, startPoint y: 136, endPoint x: 339, endPoint y: 139, distance: 5.3
click at [343, 136] on div "Hotel Name:" at bounding box center [340, 138] width 81 height 6
click at [379, 147] on div "Hilton Americas-[GEOGRAPHIC_DATA]" at bounding box center [340, 145] width 81 height 6
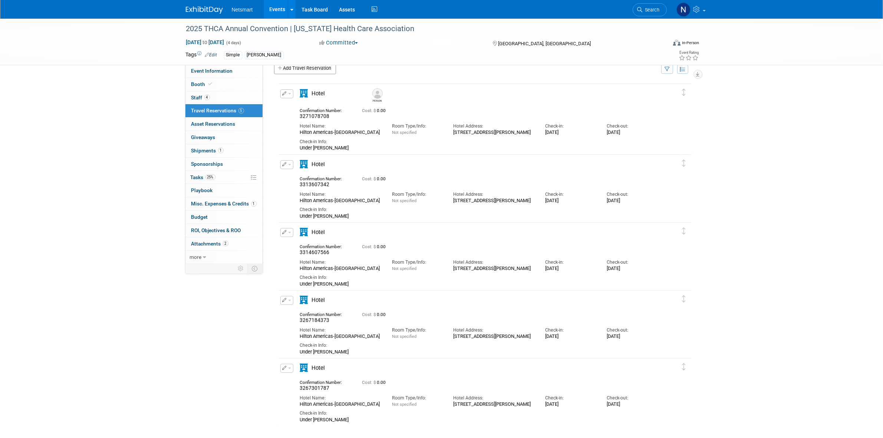
scroll to position [16, 0]
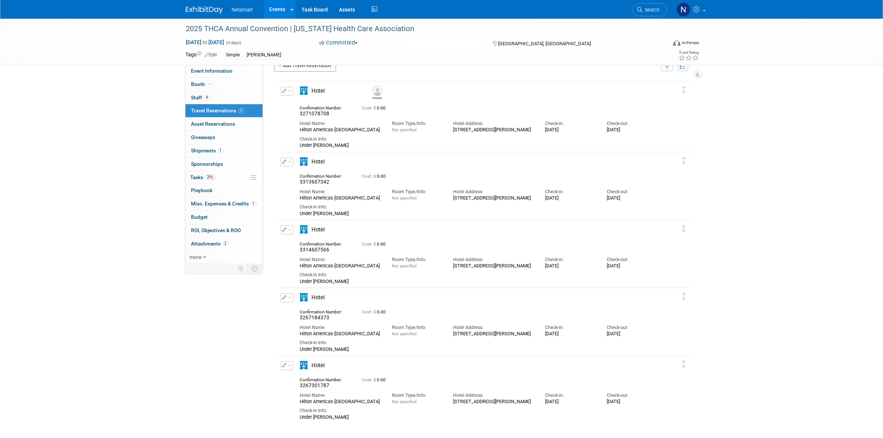
click at [317, 385] on span "3267301787" at bounding box center [315, 385] width 30 height 6
copy span "3267301787"
click at [316, 318] on span "3267184373" at bounding box center [315, 318] width 30 height 6
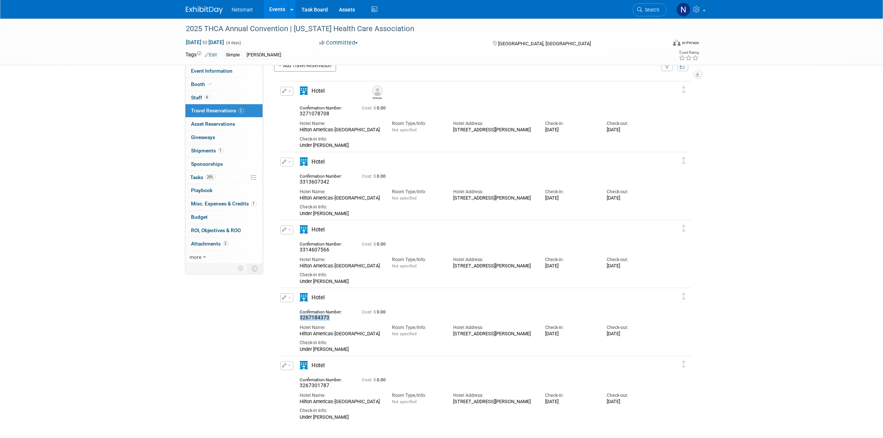
copy span "3267184373"
click at [315, 112] on span "3271078708" at bounding box center [315, 114] width 30 height 6
copy span "3271078708"
click at [286, 300] on button "button" at bounding box center [286, 297] width 13 height 9
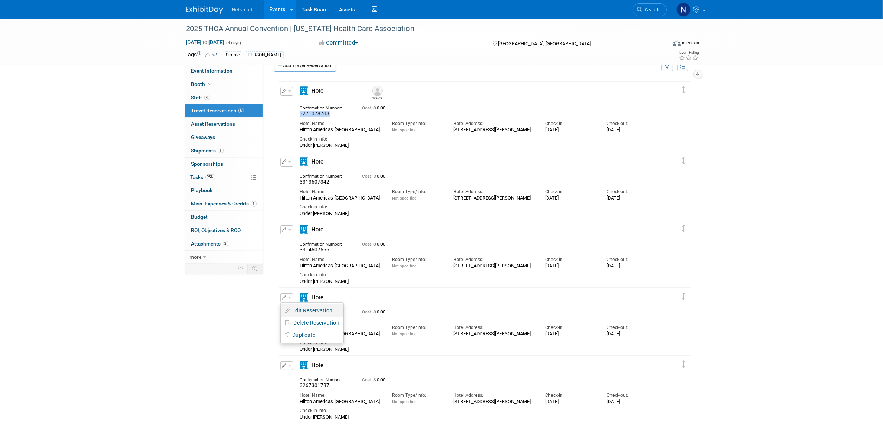
click at [306, 310] on button "Edit Reservation" at bounding box center [312, 310] width 63 height 11
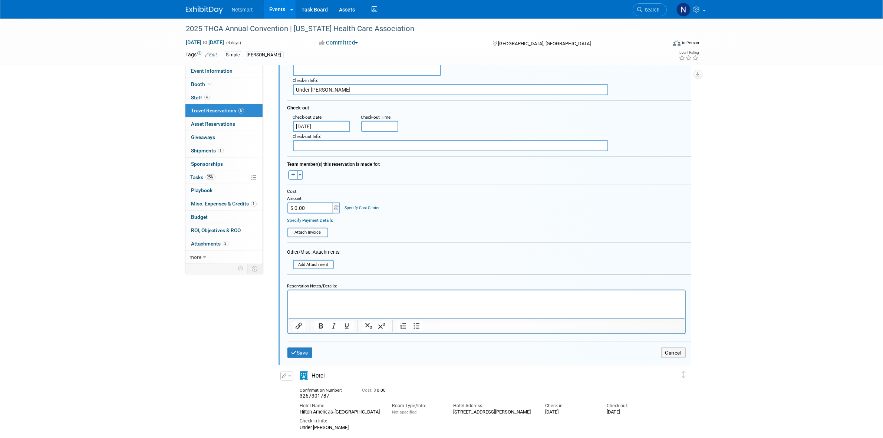
scroll to position [372, 0]
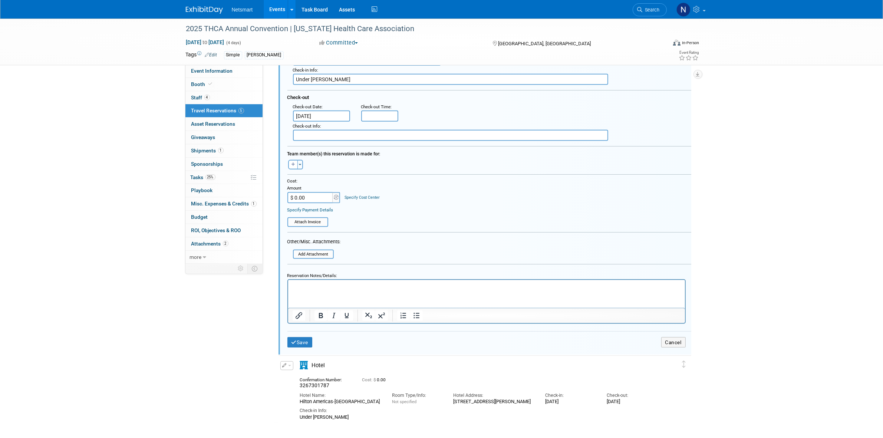
drag, startPoint x: 349, startPoint y: 78, endPoint x: 313, endPoint y: 78, distance: 35.2
click at [313, 78] on input "Under [PERSON_NAME]" at bounding box center [450, 79] width 315 height 11
type input "Under [PERSON_NAME]"
click at [316, 286] on p "Rich Text Area. Press ALT-0 for help." at bounding box center [486, 286] width 388 height 7
click at [295, 337] on button "Save" at bounding box center [299, 342] width 25 height 11
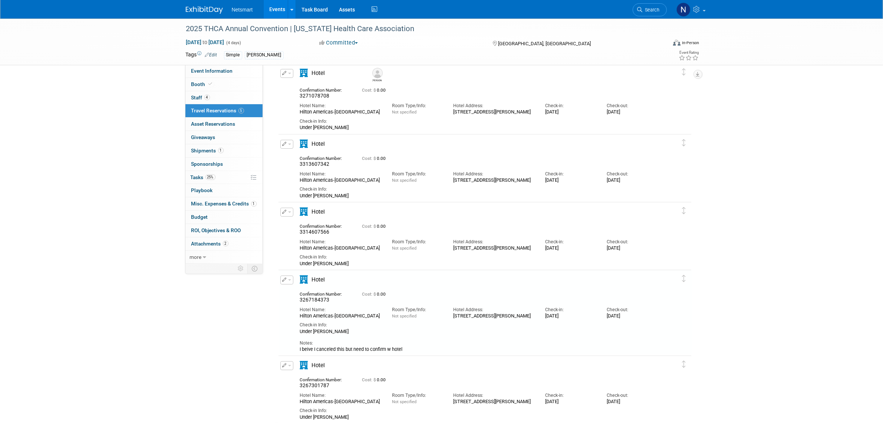
scroll to position [0, 0]
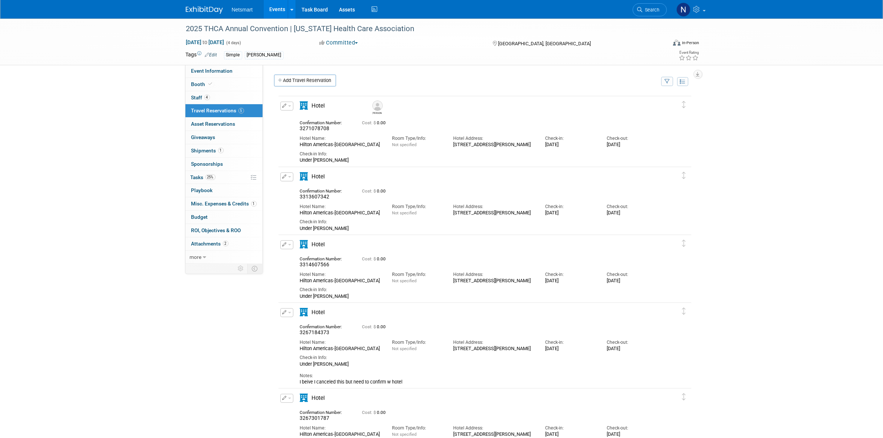
click at [285, 178] on icon "button" at bounding box center [285, 176] width 4 height 4
click at [299, 188] on button "Edit Reservation" at bounding box center [312, 189] width 63 height 11
select select "f3f301f0-2d1f-420f-a636-88ec4ba3367e"
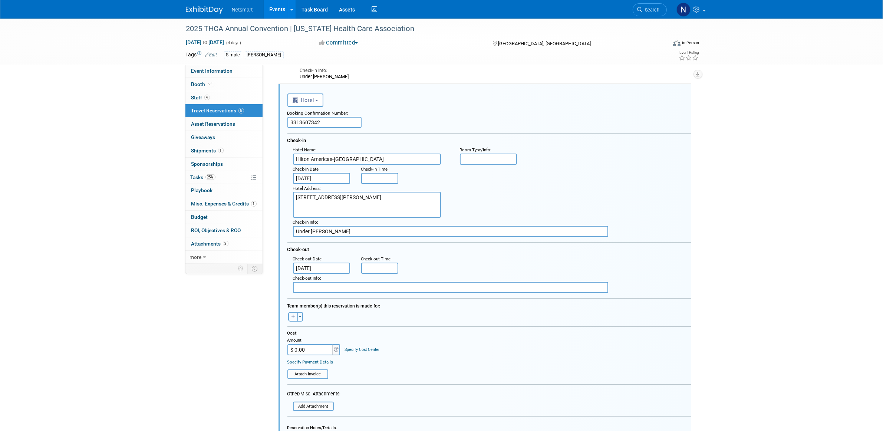
click at [292, 314] on icon "button" at bounding box center [294, 316] width 4 height 4
select select
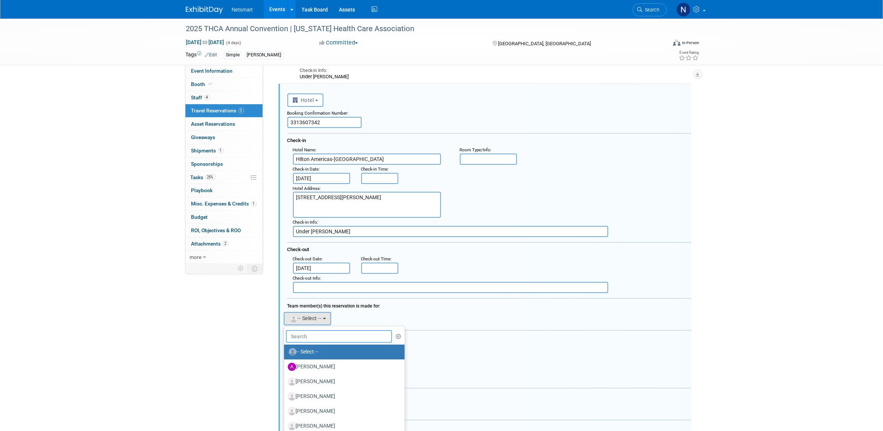
click at [314, 334] on input "text" at bounding box center [339, 336] width 106 height 13
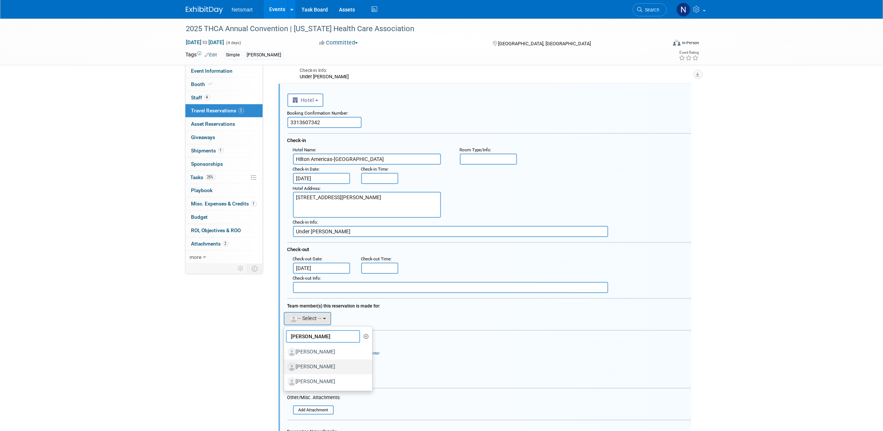
type input "[PERSON_NAME]"
click at [317, 364] on label "[PERSON_NAME]" at bounding box center [327, 367] width 78 height 12
click at [285, 364] on input "[PERSON_NAME]" at bounding box center [282, 366] width 5 height 5
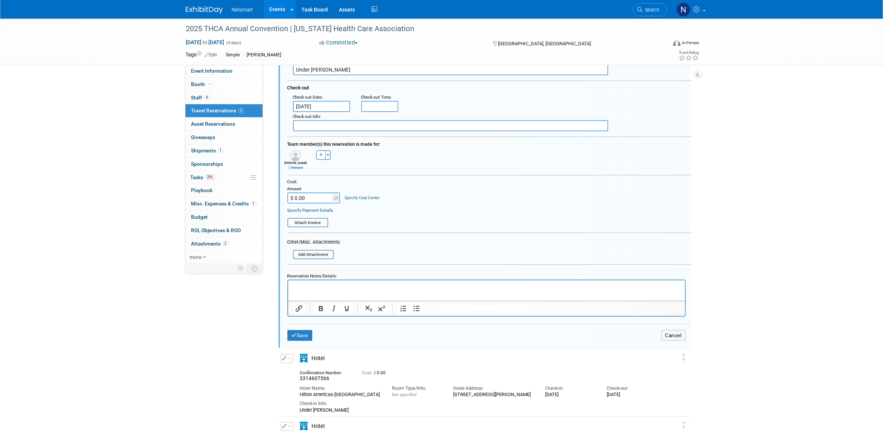
scroll to position [269, 0]
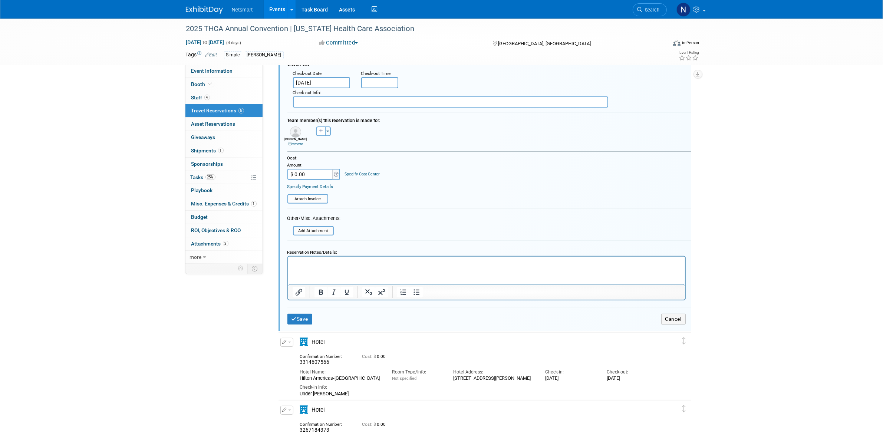
click at [299, 320] on div "Save Cancel" at bounding box center [489, 319] width 404 height 22
click at [298, 315] on button "Save" at bounding box center [299, 319] width 25 height 11
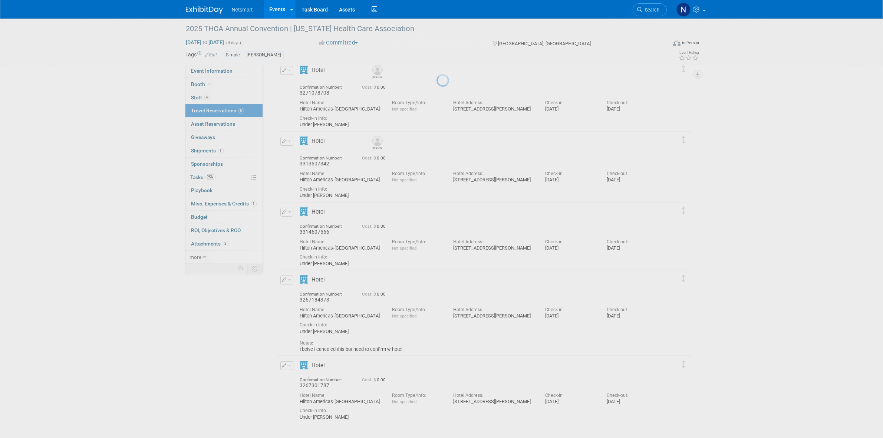
scroll to position [36, 0]
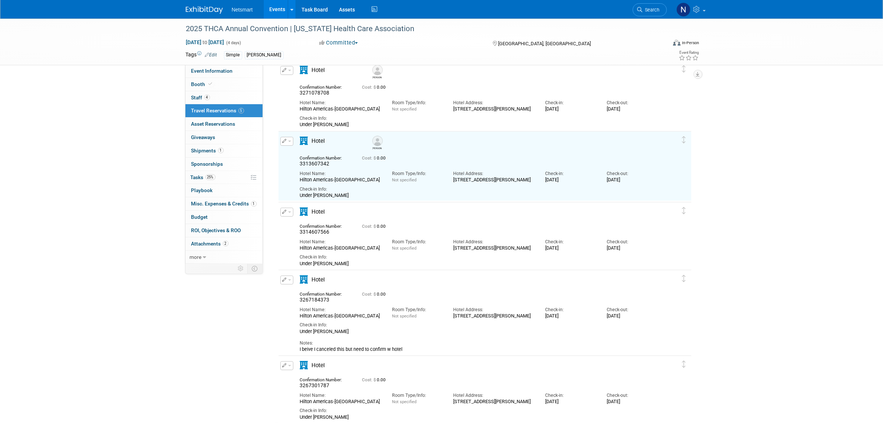
click at [285, 214] on icon "button" at bounding box center [285, 212] width 4 height 4
click at [297, 221] on button "Edit Reservation" at bounding box center [312, 225] width 63 height 11
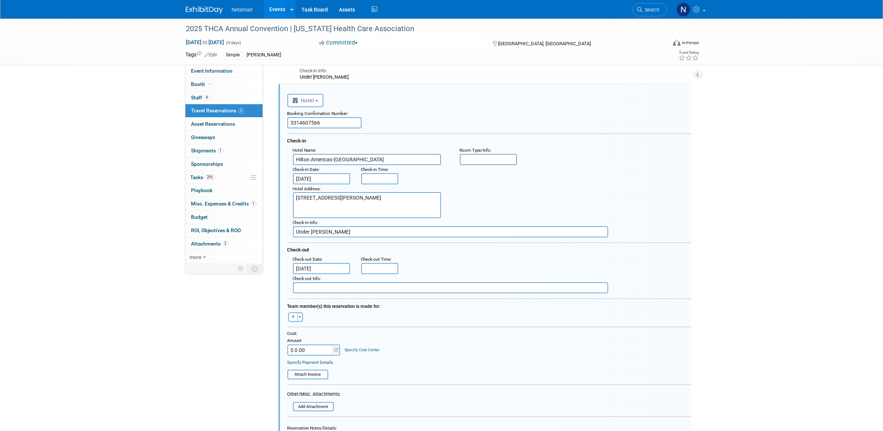
scroll to position [0, 0]
click at [294, 315] on button "button" at bounding box center [293, 317] width 10 height 10
select select
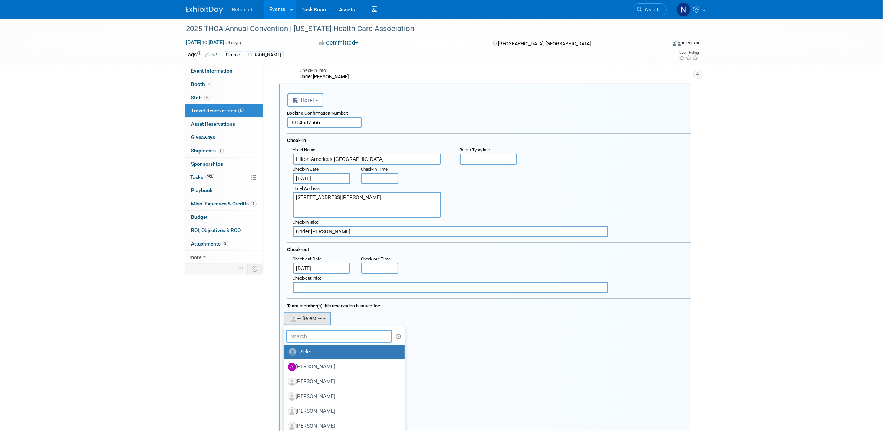
click at [311, 330] on input "text" at bounding box center [339, 336] width 106 height 13
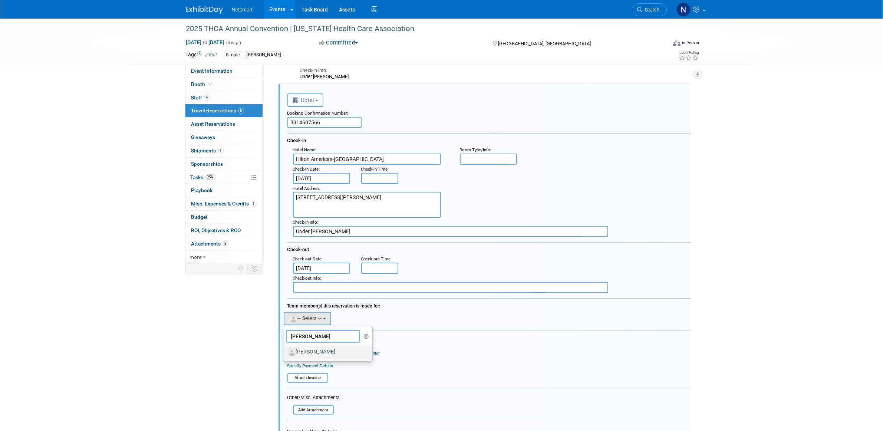
type input "[PERSON_NAME]"
click at [312, 353] on link "[PERSON_NAME]" at bounding box center [328, 352] width 89 height 15
click at [311, 346] on label "[PERSON_NAME]" at bounding box center [327, 352] width 78 height 12
click at [285, 349] on input "[PERSON_NAME]" at bounding box center [282, 351] width 5 height 5
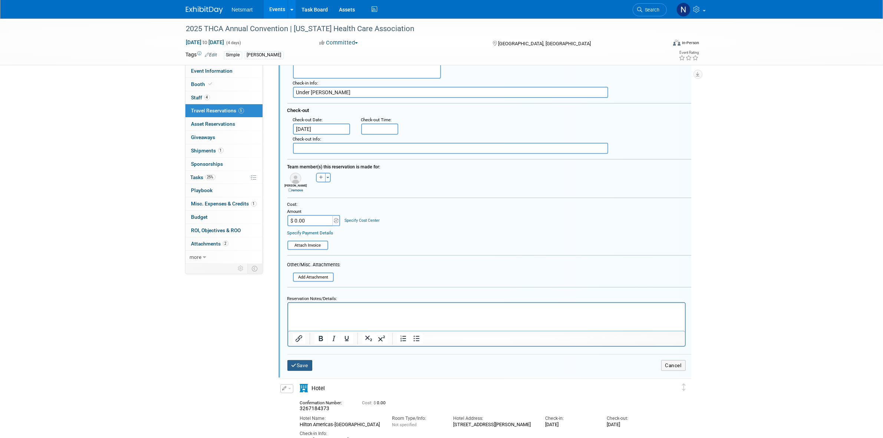
click at [302, 361] on button "Save" at bounding box center [299, 365] width 25 height 11
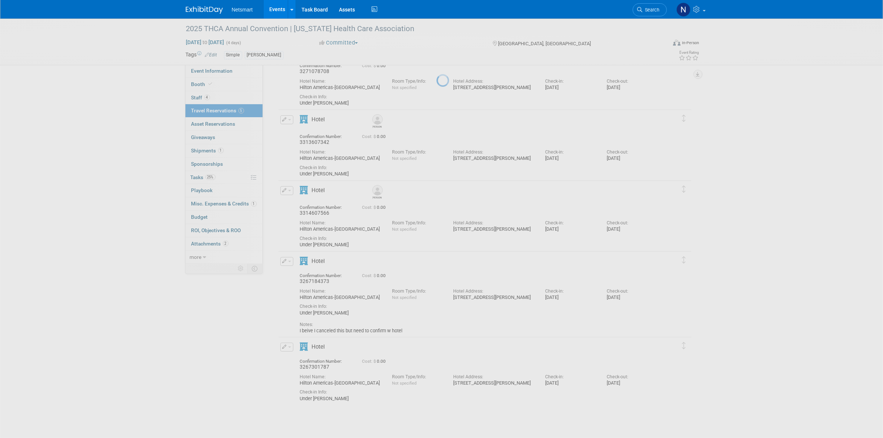
scroll to position [39, 0]
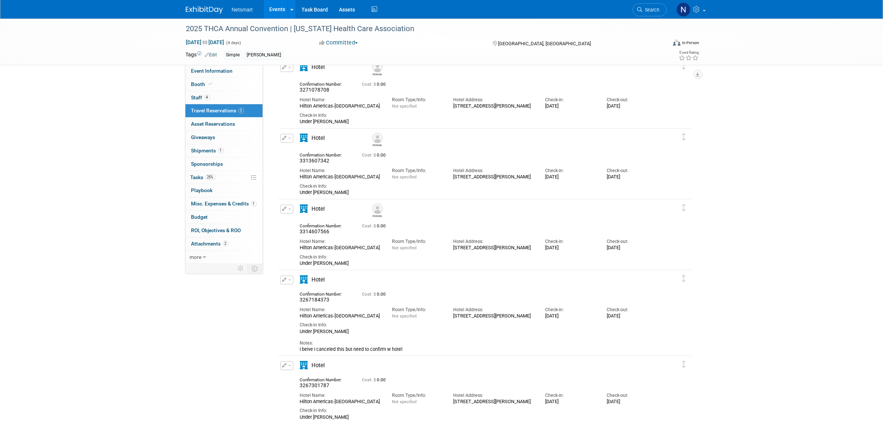
click at [285, 280] on icon "button" at bounding box center [285, 279] width 4 height 4
click at [302, 290] on button "Edit Reservation" at bounding box center [312, 292] width 63 height 11
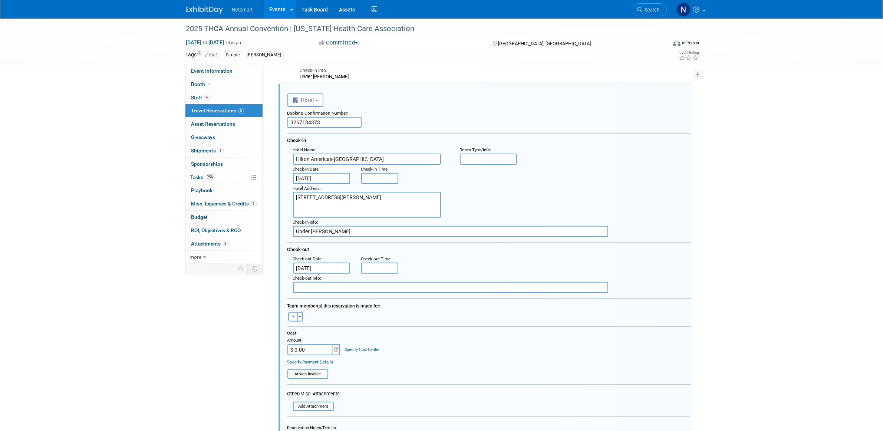
scroll to position [0, 0]
click at [293, 312] on button "button" at bounding box center [293, 317] width 10 height 10
select select
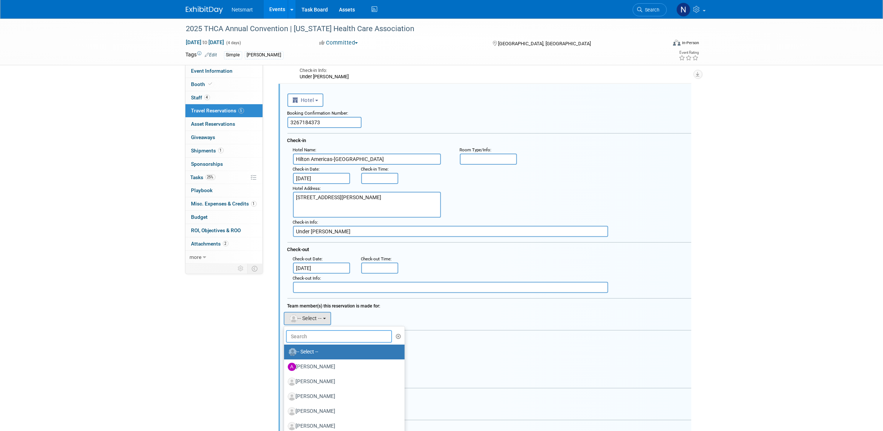
click at [311, 331] on input "text" at bounding box center [339, 336] width 106 height 13
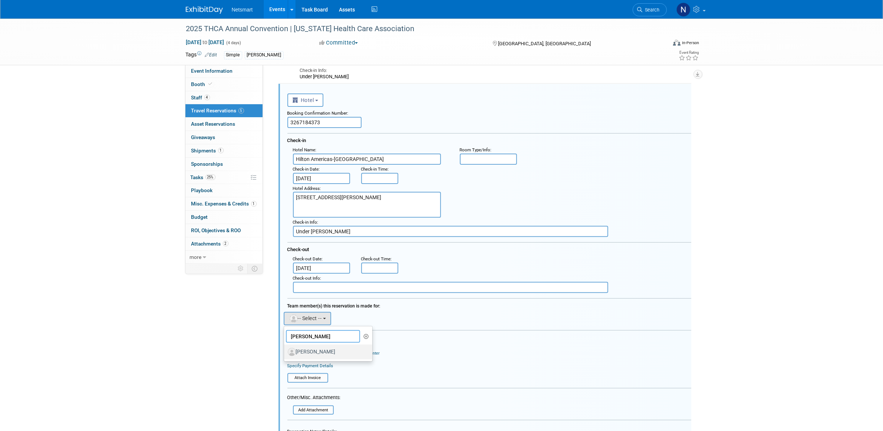
type input "[PERSON_NAME]"
click at [314, 346] on label "[PERSON_NAME]" at bounding box center [327, 352] width 78 height 12
click at [285, 349] on input "[PERSON_NAME]" at bounding box center [282, 351] width 5 height 5
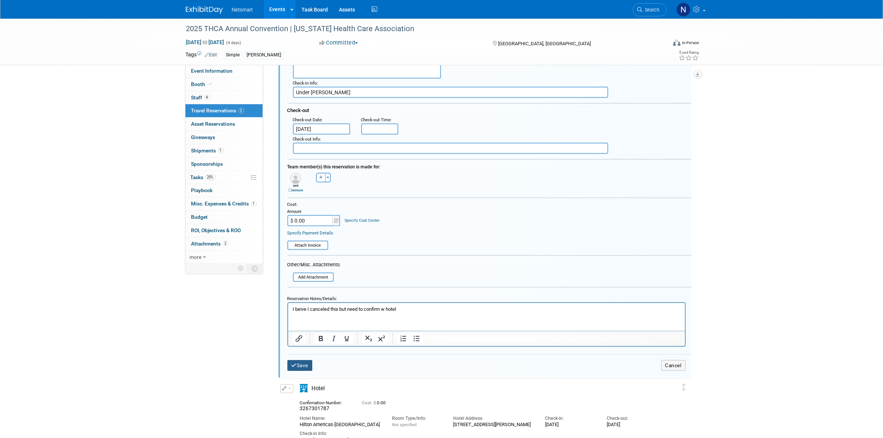
click at [298, 360] on button "Save" at bounding box center [299, 365] width 25 height 11
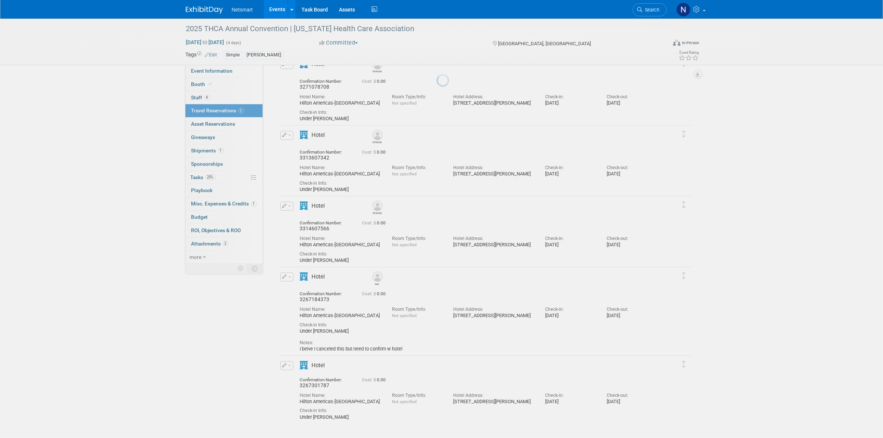
scroll to position [42, 0]
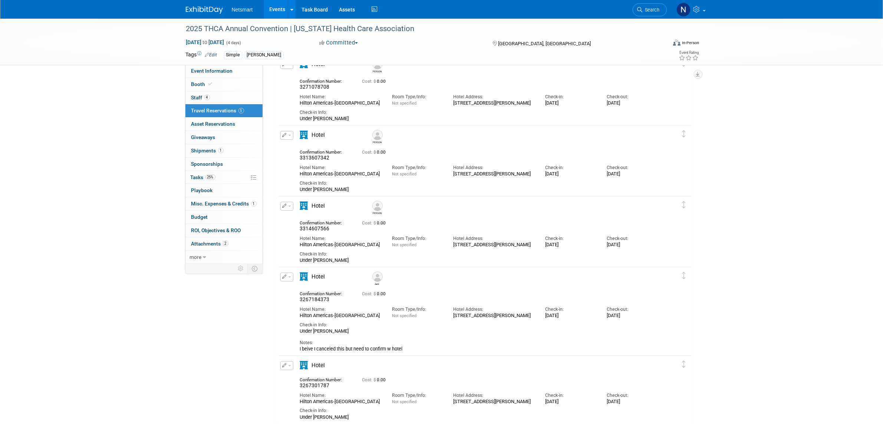
click at [286, 277] on button "button" at bounding box center [286, 277] width 13 height 9
click at [325, 288] on button "Edit Reservation" at bounding box center [312, 290] width 63 height 11
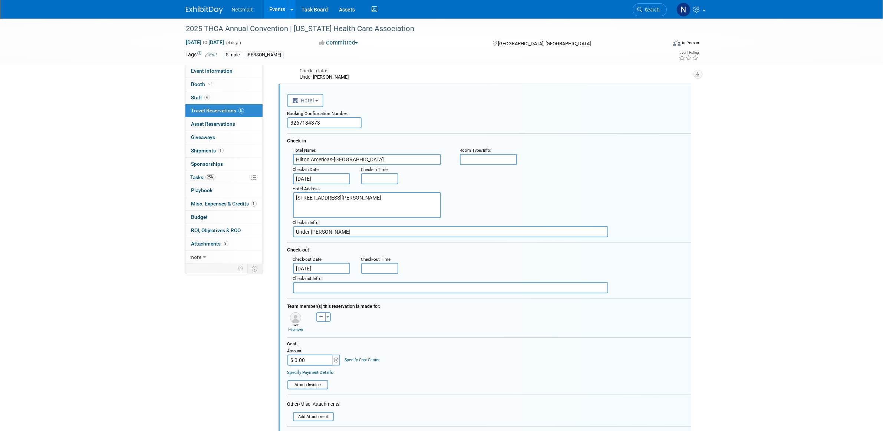
scroll to position [225, 0]
click at [298, 327] on link "remove" at bounding box center [295, 329] width 15 height 4
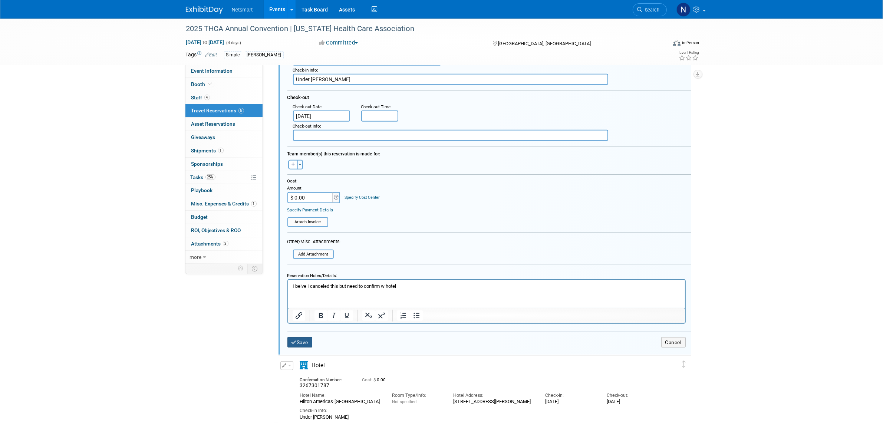
click at [294, 337] on button "Save" at bounding box center [299, 342] width 25 height 11
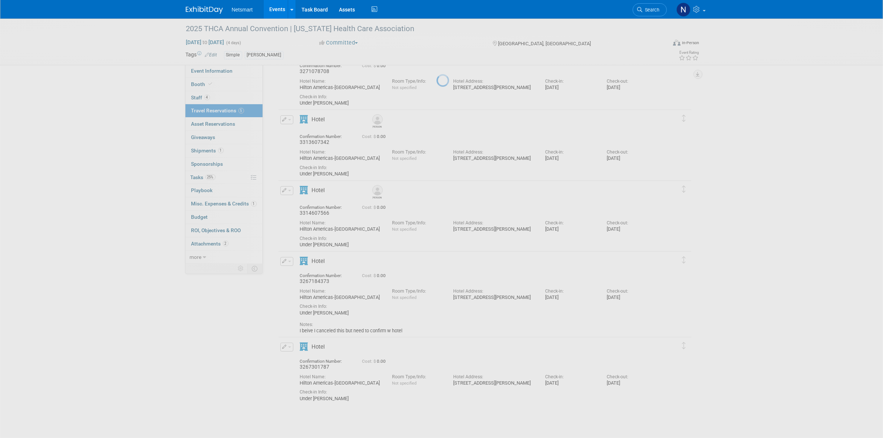
scroll to position [39, 0]
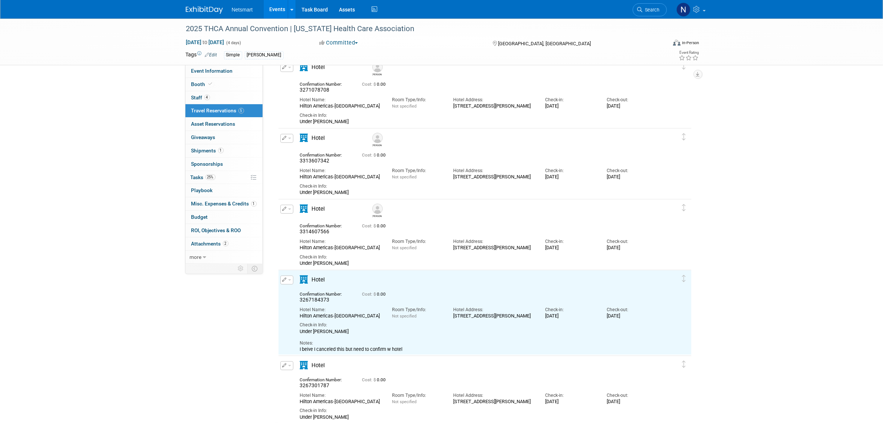
click at [286, 364] on button "button" at bounding box center [286, 365] width 13 height 9
click at [303, 377] on button "Edit Reservation" at bounding box center [312, 378] width 63 height 11
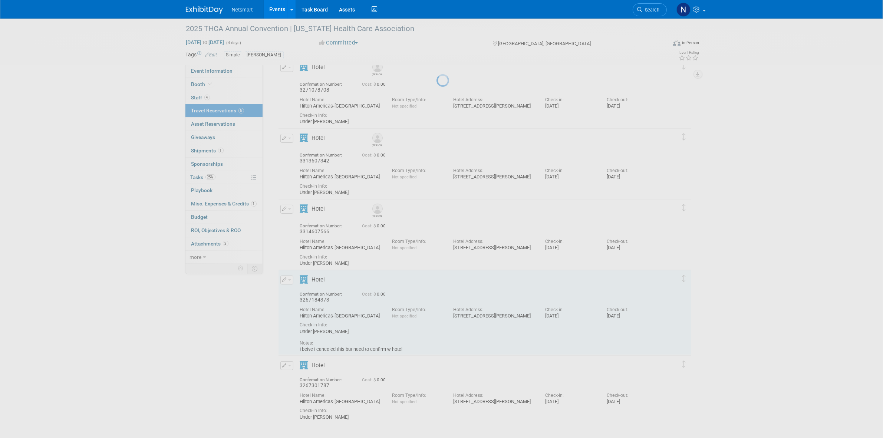
select select "f3f301f0-2d1f-420f-a636-88ec4ba3367e"
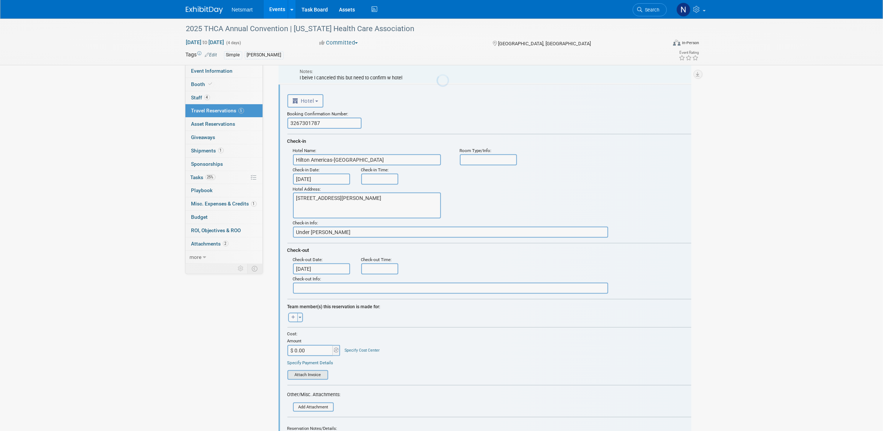
scroll to position [0, 0]
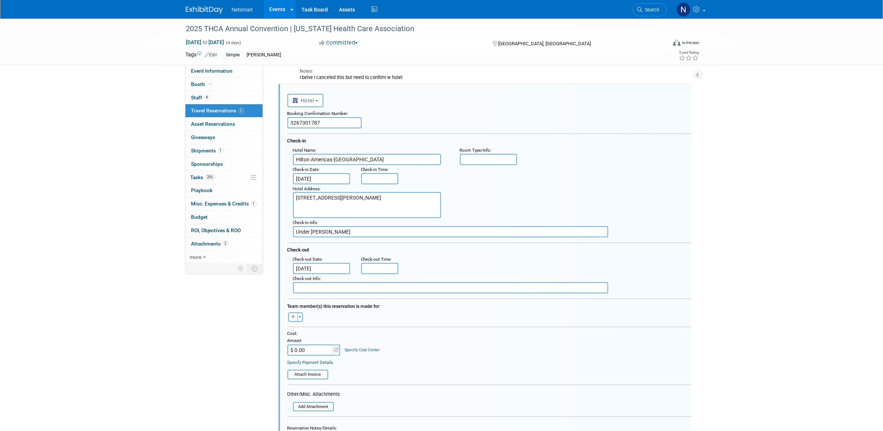
click at [292, 315] on icon "button" at bounding box center [294, 317] width 4 height 4
select select
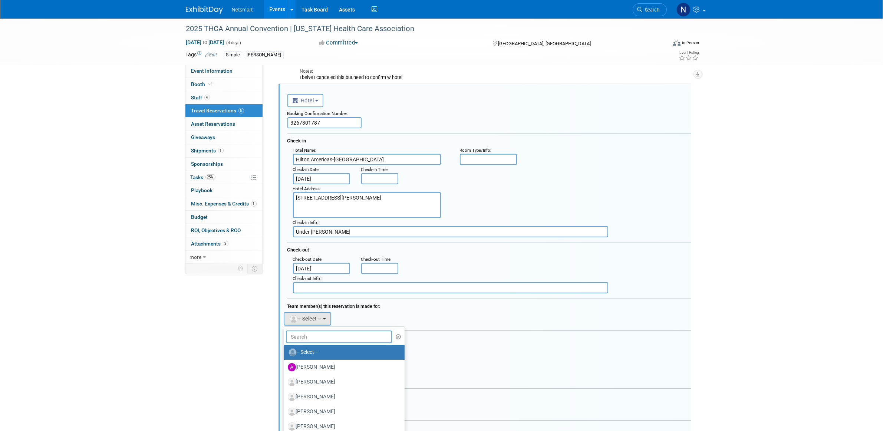
click at [303, 330] on input "text" at bounding box center [339, 336] width 106 height 13
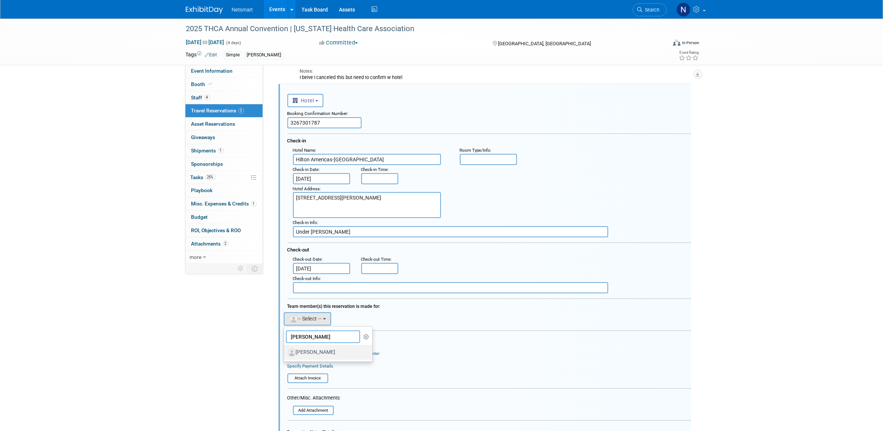
type input "[PERSON_NAME]"
click at [302, 349] on label "[PERSON_NAME]" at bounding box center [327, 352] width 78 height 12
click at [285, 349] on input "[PERSON_NAME]" at bounding box center [282, 351] width 5 height 5
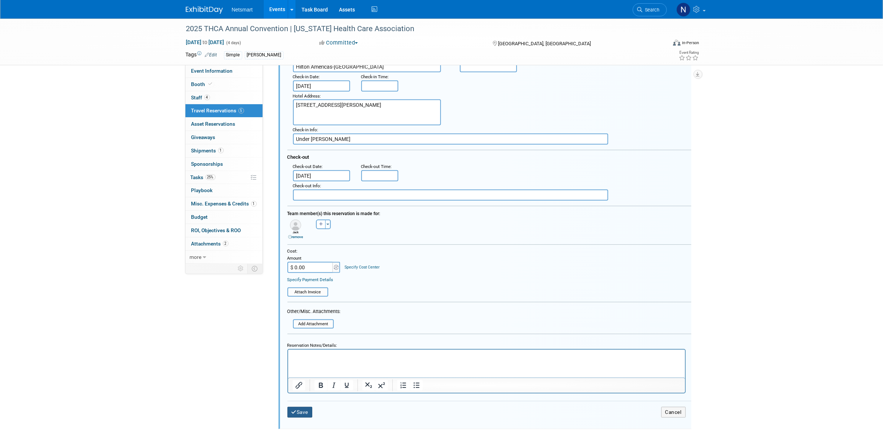
click at [297, 409] on button "Save" at bounding box center [299, 412] width 25 height 11
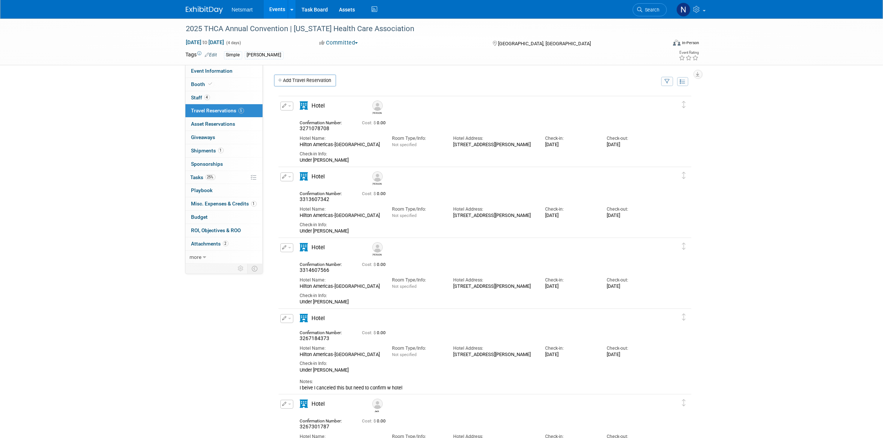
click at [285, 319] on icon "button" at bounding box center [285, 318] width 4 height 4
click at [302, 331] on button "Edit Reservation" at bounding box center [312, 331] width 63 height 11
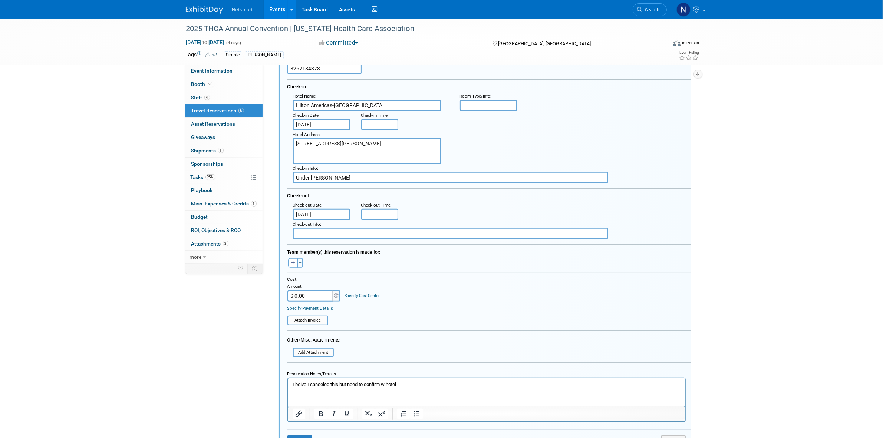
scroll to position [374, 0]
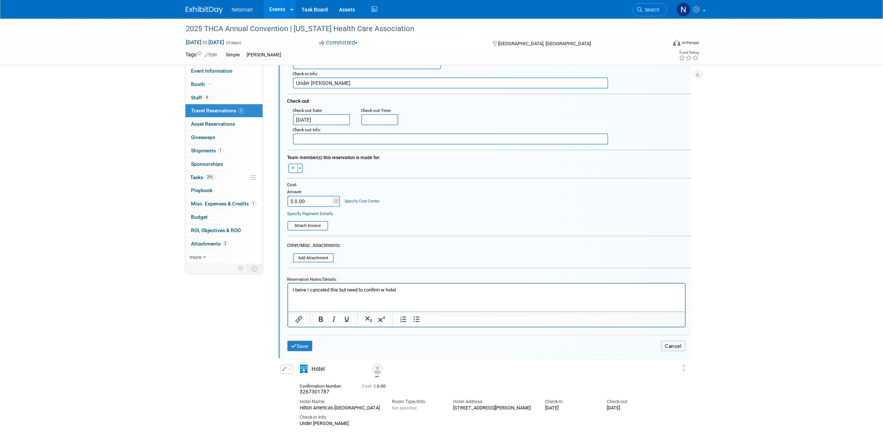
drag, startPoint x: 435, startPoint y: 286, endPoint x: 239, endPoint y: 282, distance: 196.3
click at [288, 283] on html "I beive I canceled this but need to confirm w hotel" at bounding box center [486, 288] width 397 height 10
drag, startPoint x: 420, startPoint y: 287, endPoint x: 255, endPoint y: 295, distance: 164.5
click at [288, 293] on html "I beive I canceled this but need to confirm w hotel" at bounding box center [486, 288] width 397 height 10
click at [298, 344] on button "Save" at bounding box center [299, 346] width 25 height 11
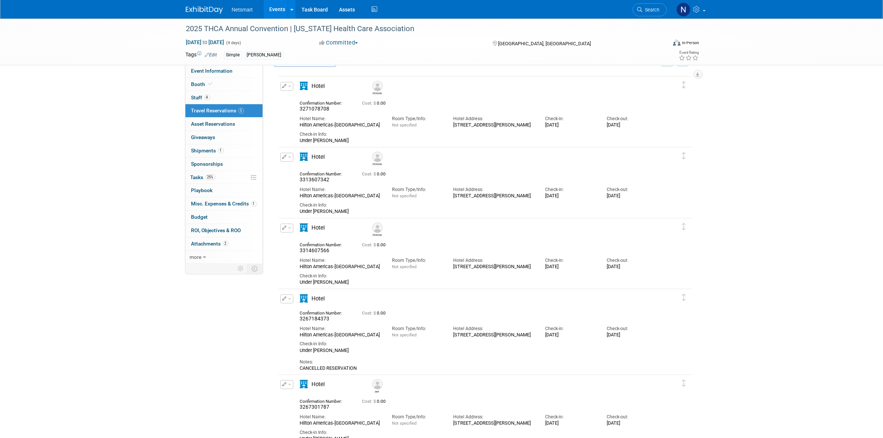
scroll to position [0, 0]
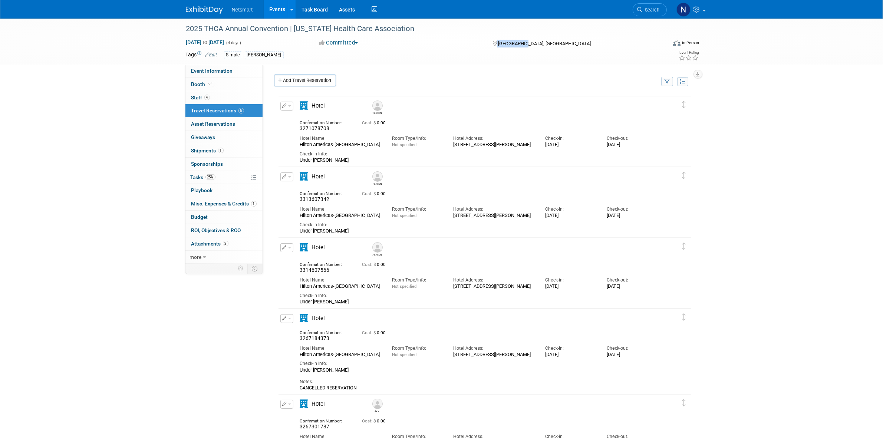
drag, startPoint x: 527, startPoint y: 43, endPoint x: 496, endPoint y: 44, distance: 31.2
click at [496, 44] on div "[GEOGRAPHIC_DATA], [GEOGRAPHIC_DATA]" at bounding box center [552, 43] width 120 height 9
copy div "[GEOGRAPHIC_DATA], [GEOGRAPHIC_DATA]"
click at [226, 73] on span "Event Information" at bounding box center [212, 71] width 42 height 6
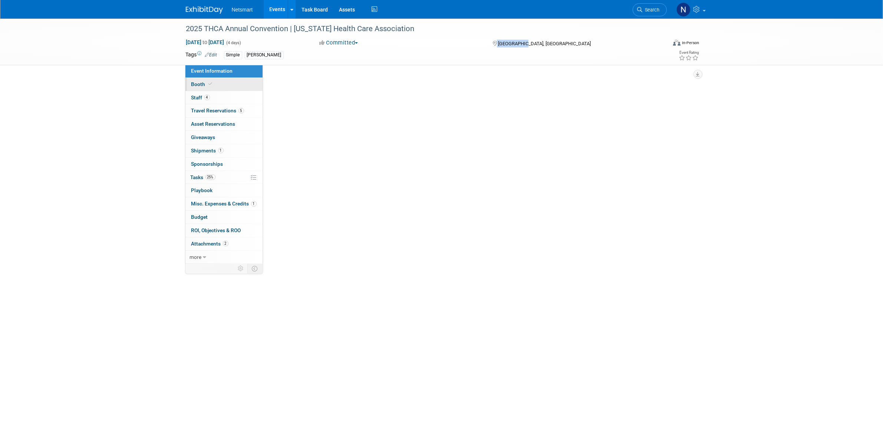
select select "Simple"
select select "3"
select select "No"
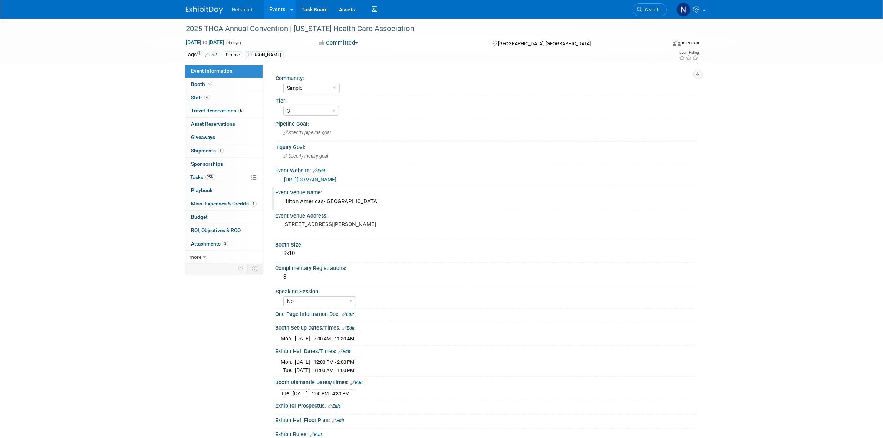
click at [334, 199] on div "Hilton Americas-[GEOGRAPHIC_DATA]" at bounding box center [486, 201] width 411 height 11
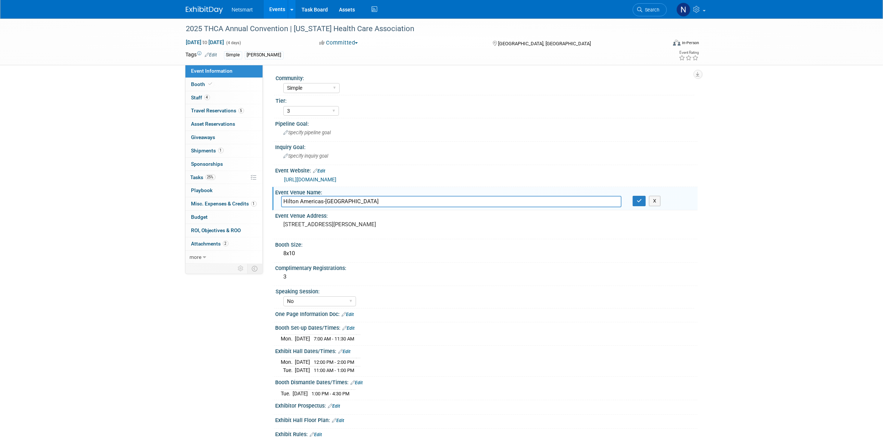
click at [334, 199] on input "Hilton Americas-[GEOGRAPHIC_DATA]" at bounding box center [451, 201] width 341 height 11
drag, startPoint x: 533, startPoint y: 40, endPoint x: 499, endPoint y: 43, distance: 33.6
click at [499, 43] on div "[GEOGRAPHIC_DATA], [GEOGRAPHIC_DATA]" at bounding box center [552, 43] width 120 height 9
copy span "[GEOGRAPHIC_DATA], [GEOGRAPHIC_DATA]"
click at [233, 101] on link "4 Staff 4" at bounding box center [223, 97] width 77 height 13
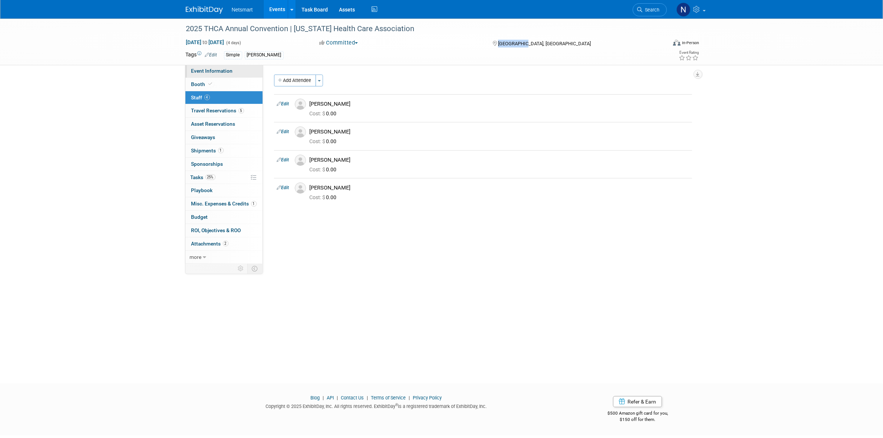
click at [232, 69] on link "Event Information" at bounding box center [223, 71] width 77 height 13
select select "Simple"
select select "3"
select select "No"
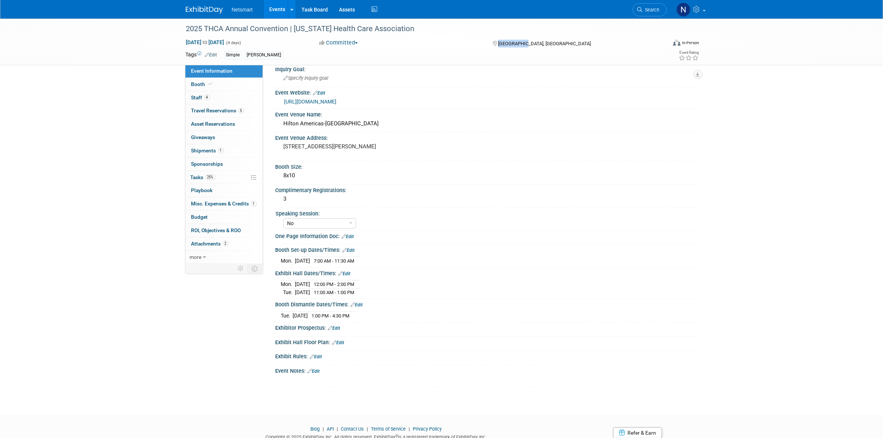
scroll to position [93, 0]
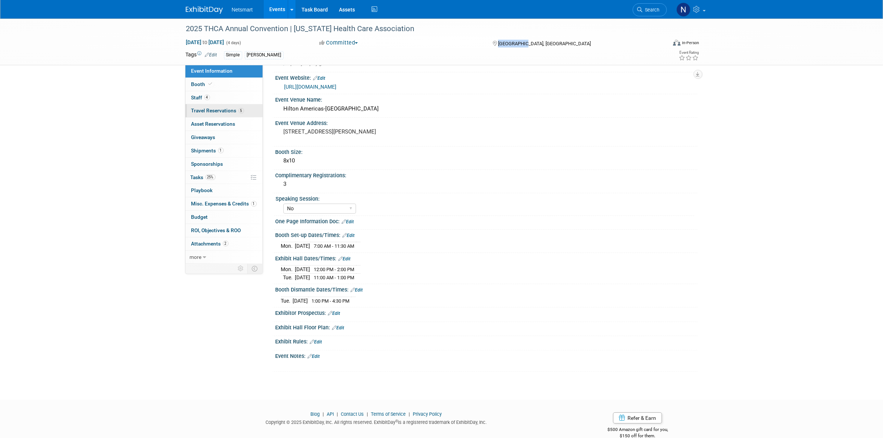
click at [229, 108] on span "Travel Reservations 5" at bounding box center [217, 111] width 53 height 6
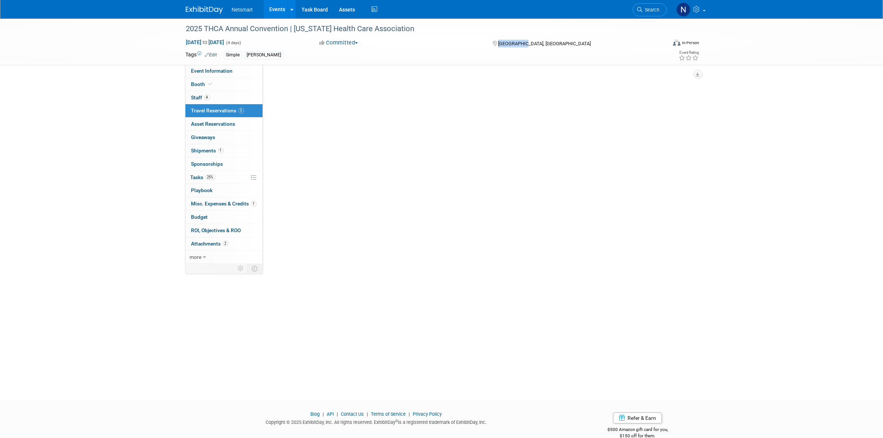
scroll to position [0, 0]
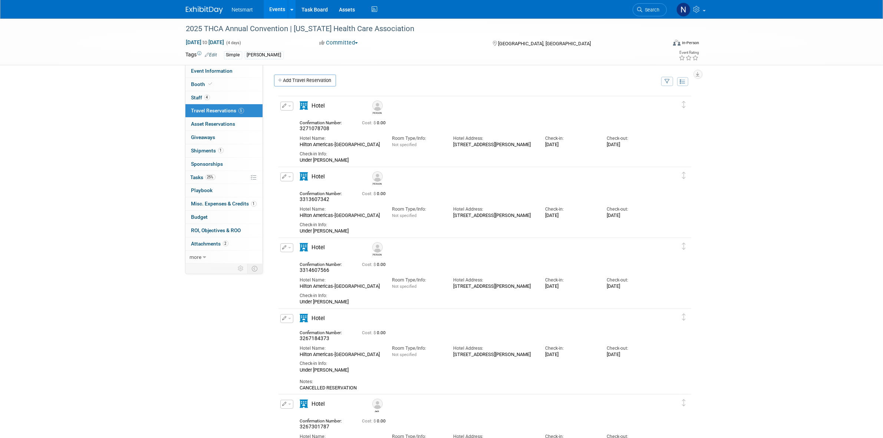
click at [313, 197] on span "3313607342" at bounding box center [315, 199] width 30 height 6
copy span "3313607342"
click at [315, 272] on span "3314607566" at bounding box center [315, 270] width 30 height 6
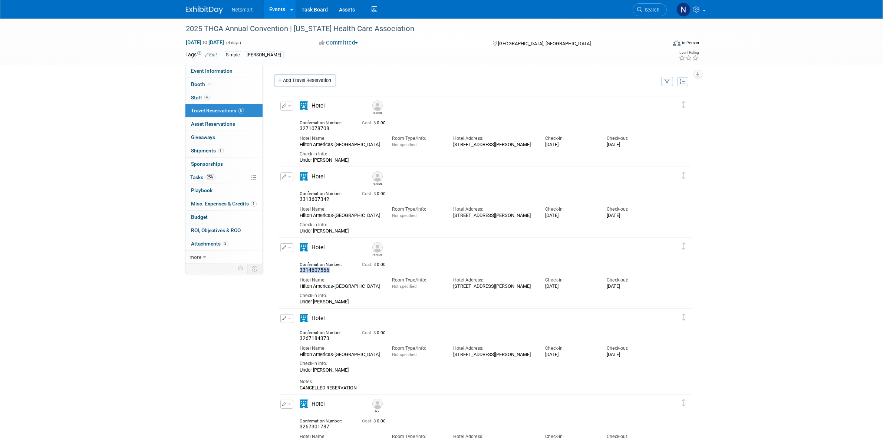
click at [284, 180] on button "button" at bounding box center [286, 176] width 13 height 9
click at [309, 187] on button "Edit Reservation" at bounding box center [312, 189] width 63 height 11
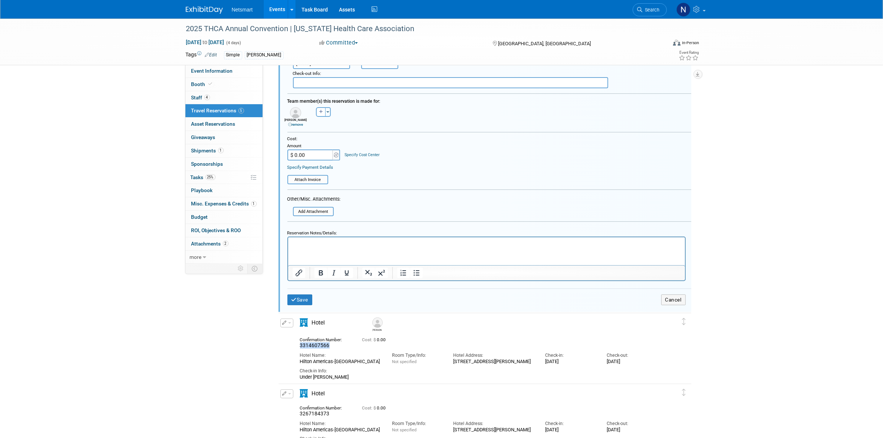
scroll to position [315, 0]
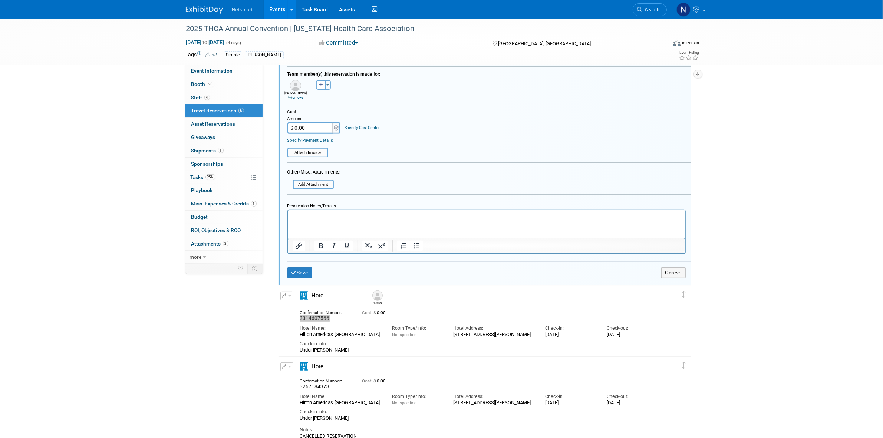
click at [333, 220] on html at bounding box center [486, 215] width 397 height 10
click at [388, 214] on p "8/30 added name to reservation" at bounding box center [486, 216] width 388 height 7
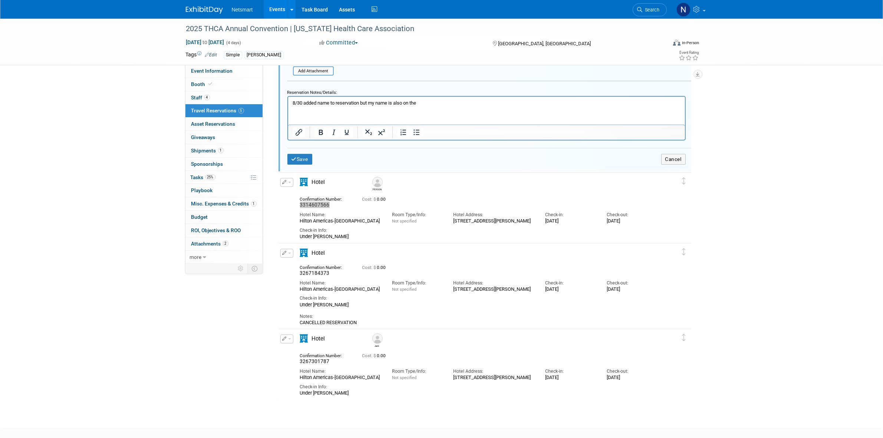
scroll to position [408, 0]
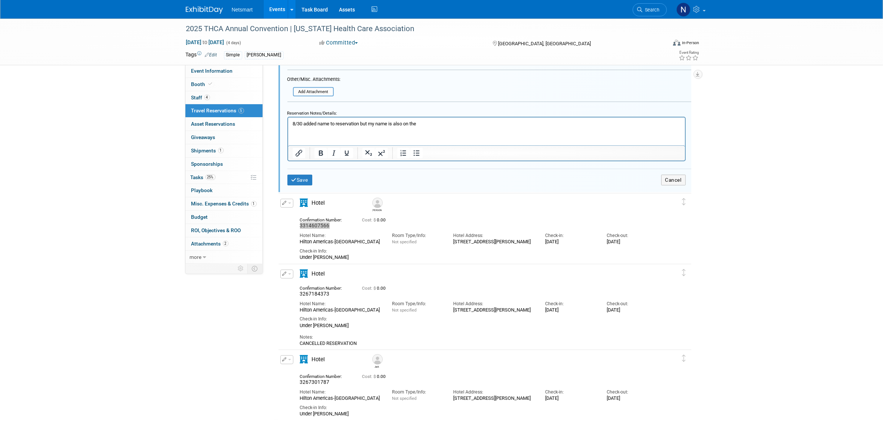
click at [438, 126] on p "8/30 added name to reservation but my name is also on the" at bounding box center [486, 124] width 388 height 7
click at [299, 176] on button "Save" at bounding box center [299, 180] width 25 height 11
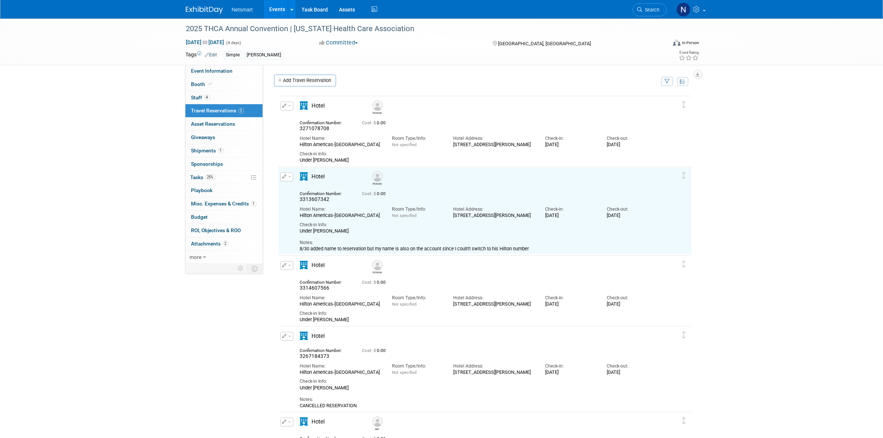
scroll to position [93, 0]
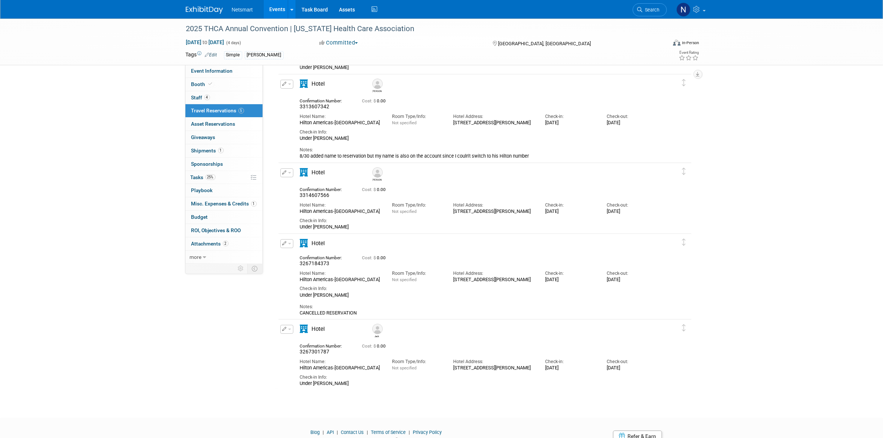
click at [289, 173] on span "button" at bounding box center [289, 172] width 3 height 1
click at [303, 183] on button "Edit Reservation" at bounding box center [312, 185] width 63 height 11
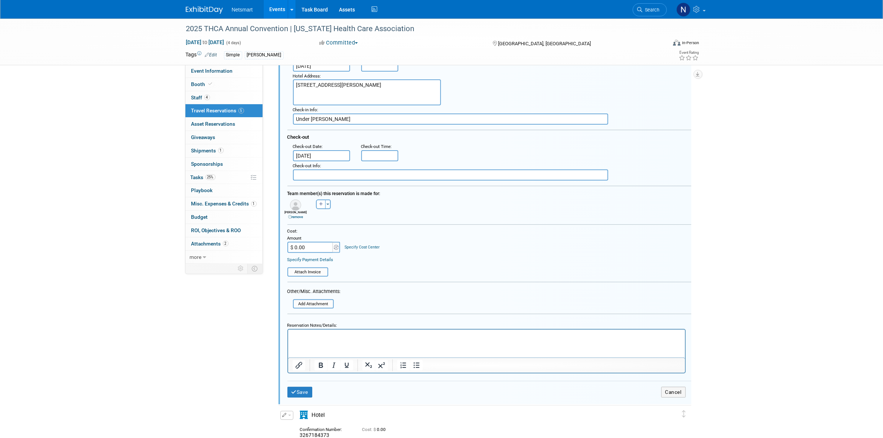
scroll to position [311, 0]
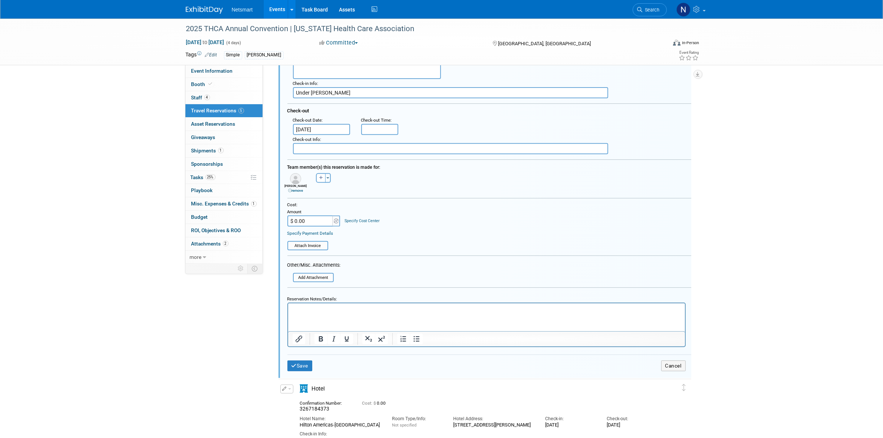
click at [313, 311] on p "Rich Text Area. Press ALT-0 for help." at bounding box center [486, 309] width 388 height 7
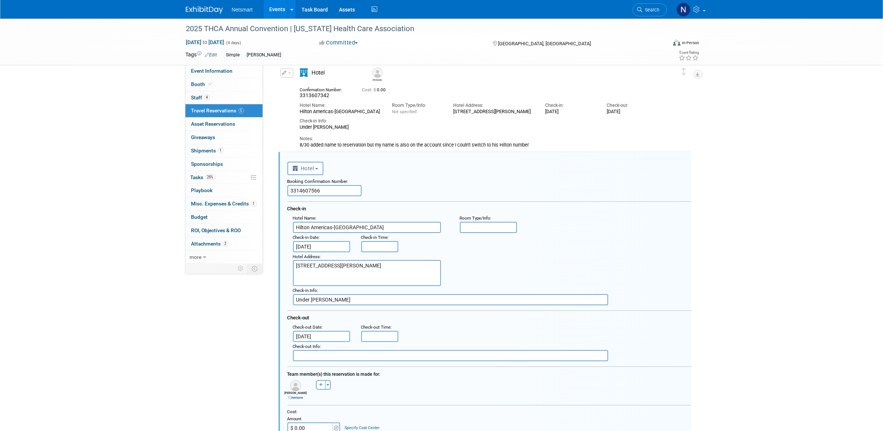
scroll to position [218, 0]
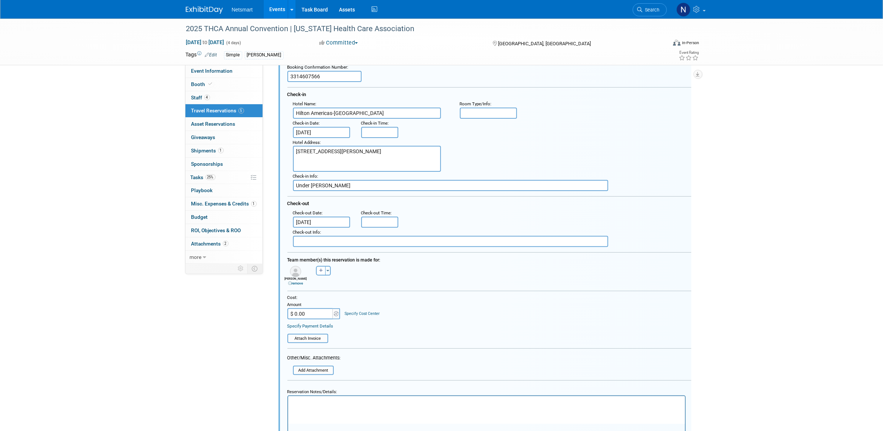
click at [328, 400] on p "Rich Text Area. Press ALT-0 for help." at bounding box center [486, 402] width 388 height 7
click at [398, 406] on html "called to add this to [PERSON_NAME]'s account" at bounding box center [486, 401] width 397 height 10
click at [387, 403] on p "called to add this to [PERSON_NAME]'s account" at bounding box center [486, 402] width 388 height 7
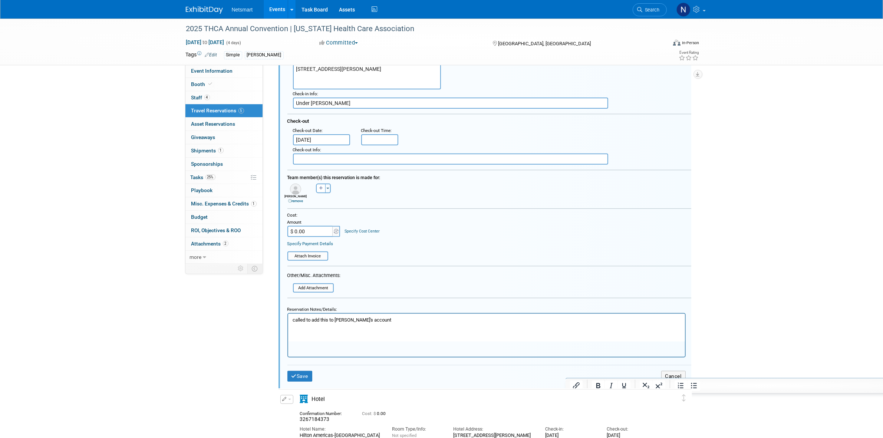
scroll to position [311, 0]
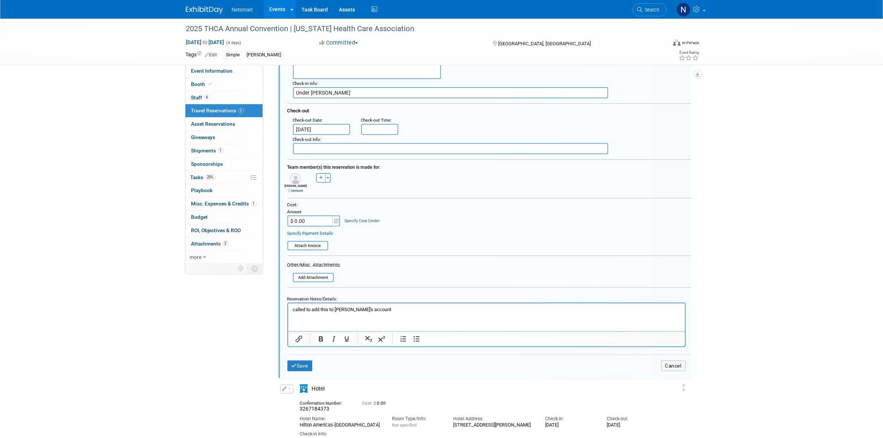
click at [394, 308] on p "called to add this to [PERSON_NAME]'s account" at bounding box center [486, 309] width 388 height 7
click at [390, 307] on p "called to add this to [PERSON_NAME]'s account" at bounding box center [486, 309] width 388 height 7
click at [383, 310] on p "called to add this to [PERSON_NAME]'s account" at bounding box center [486, 309] width 388 height 7
click at [384, 313] on p "called to add this to [PERSON_NAME]'s account" at bounding box center [486, 309] width 388 height 7
click at [383, 306] on p "called to add this to [PERSON_NAME]'s account" at bounding box center [486, 309] width 388 height 7
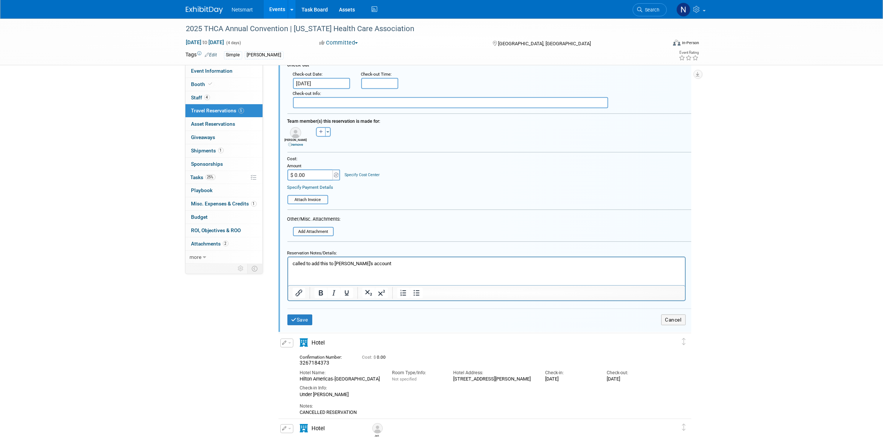
scroll to position [357, 0]
click at [374, 262] on p "called to add this to [PERSON_NAME]'s account" at bounding box center [486, 263] width 388 height 7
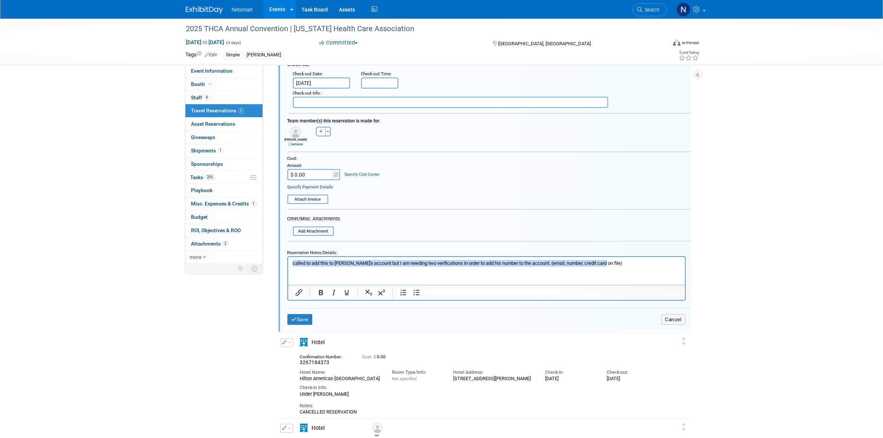
drag, startPoint x: 611, startPoint y: 263, endPoint x: 566, endPoint y: 519, distance: 259.1
click at [288, 267] on html "called to add this to [PERSON_NAME]'s account but I am needing two verification…" at bounding box center [486, 262] width 397 height 10
copy p "called to add this to [PERSON_NAME]'s account but I am needing two verification…"
click at [307, 314] on button "Save" at bounding box center [299, 319] width 25 height 11
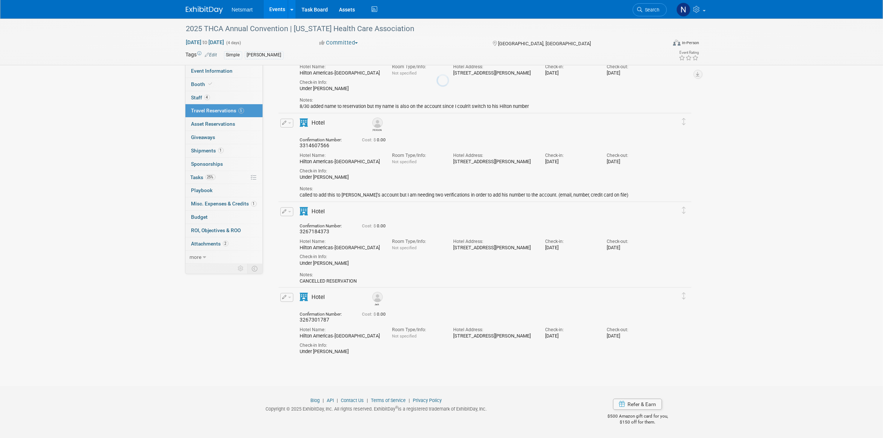
scroll to position [143, 0]
click at [285, 296] on icon "button" at bounding box center [285, 297] width 4 height 4
click at [304, 308] on button "Edit Reservation" at bounding box center [312, 310] width 63 height 11
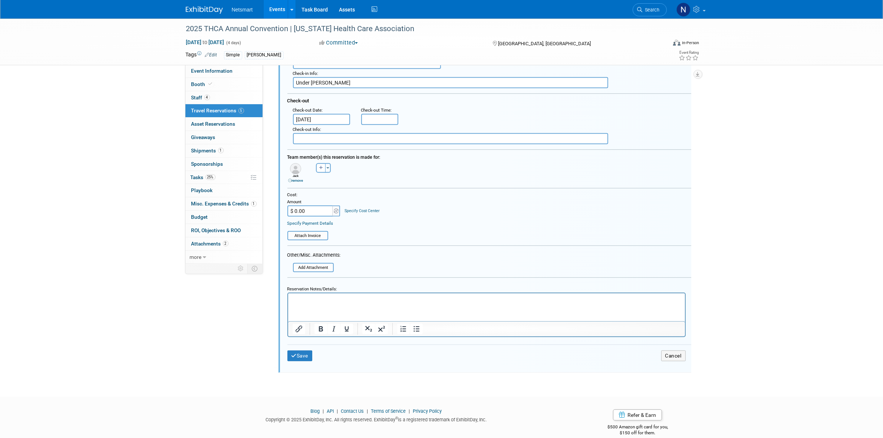
scroll to position [499, 0]
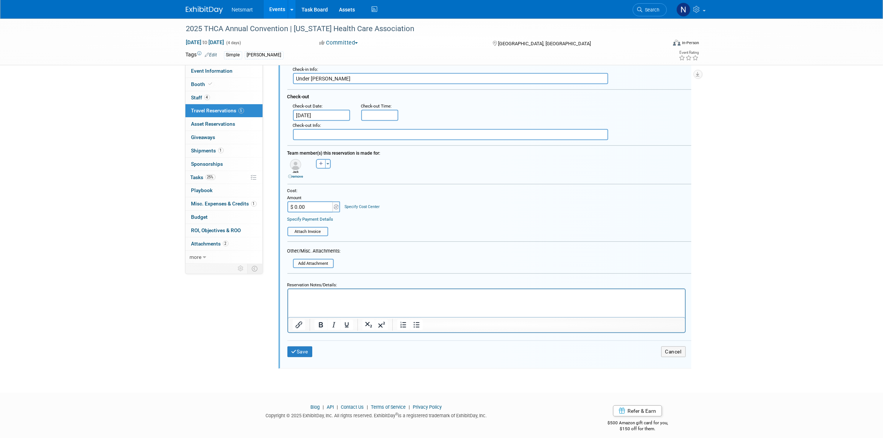
click at [329, 299] on html at bounding box center [486, 294] width 397 height 10
click at [303, 349] on button "Save" at bounding box center [299, 351] width 25 height 11
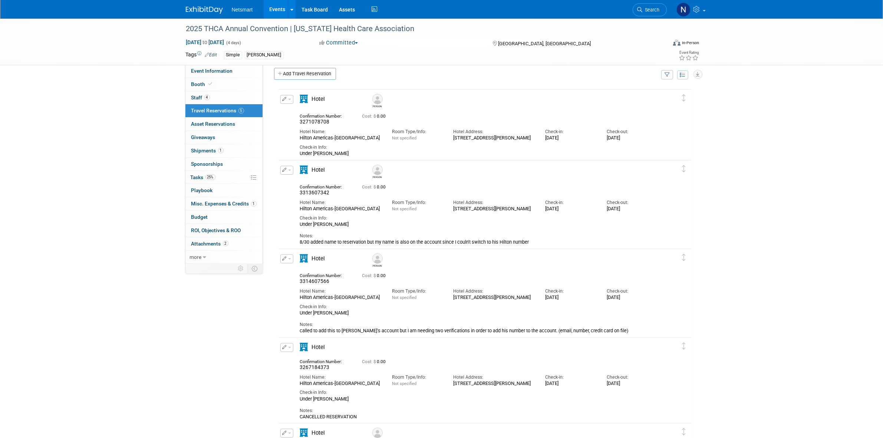
scroll to position [0, 0]
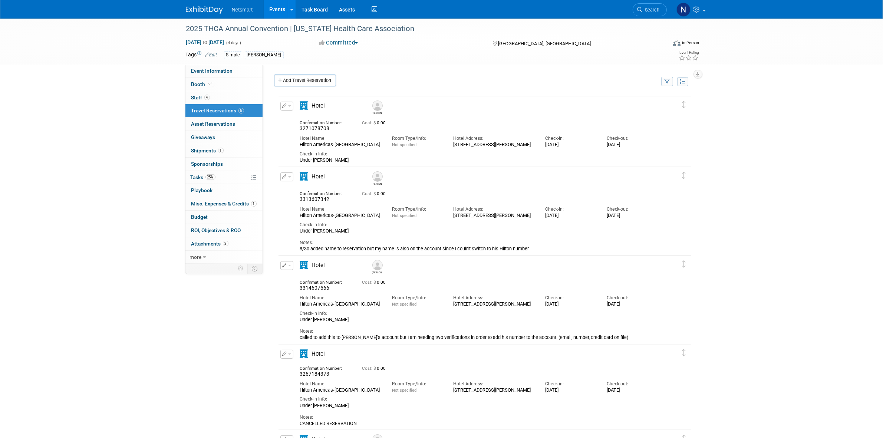
click at [769, 112] on div "2025 THCA Annual Convention | [US_STATE] Health Care Association [DATE] to [DAT…" at bounding box center [441, 276] width 883 height 514
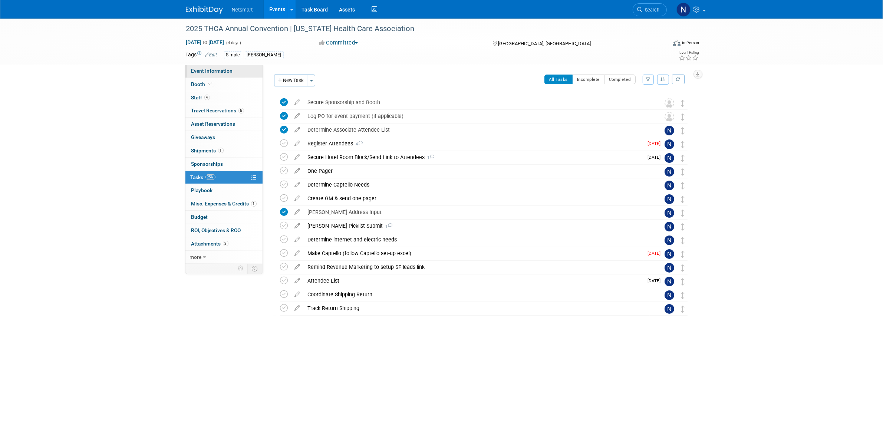
click at [215, 70] on span "Event Information" at bounding box center [212, 71] width 42 height 6
select select "Simple"
select select "3"
select select "No"
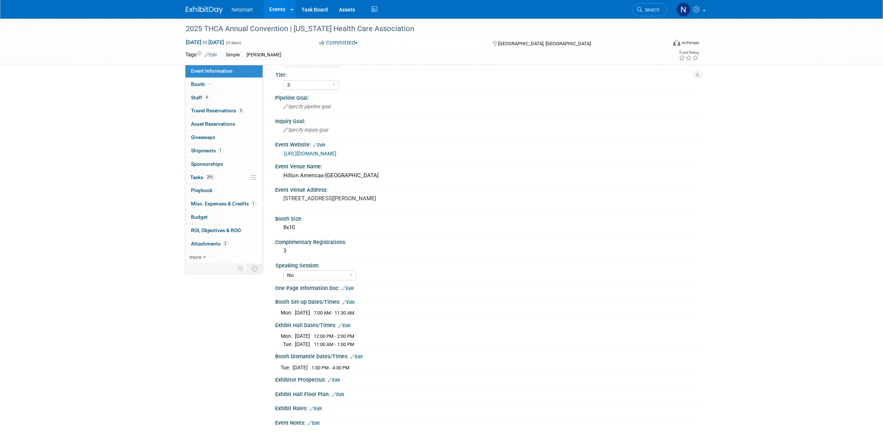
scroll to position [40, 0]
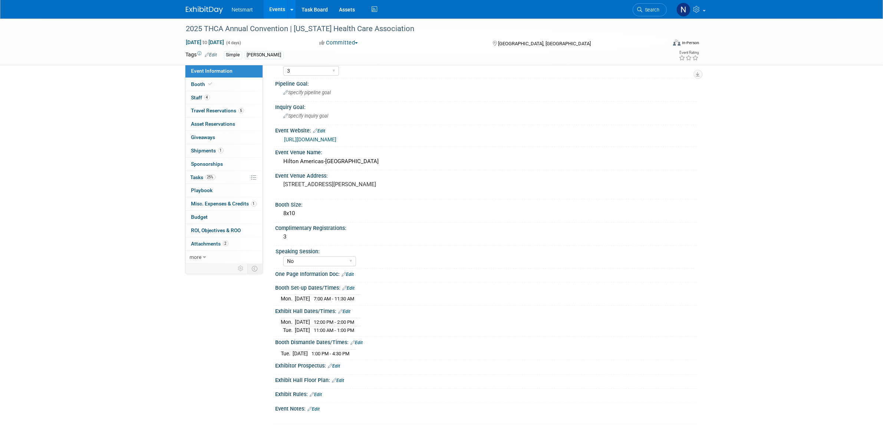
click at [353, 272] on link "Edit" at bounding box center [348, 274] width 12 height 5
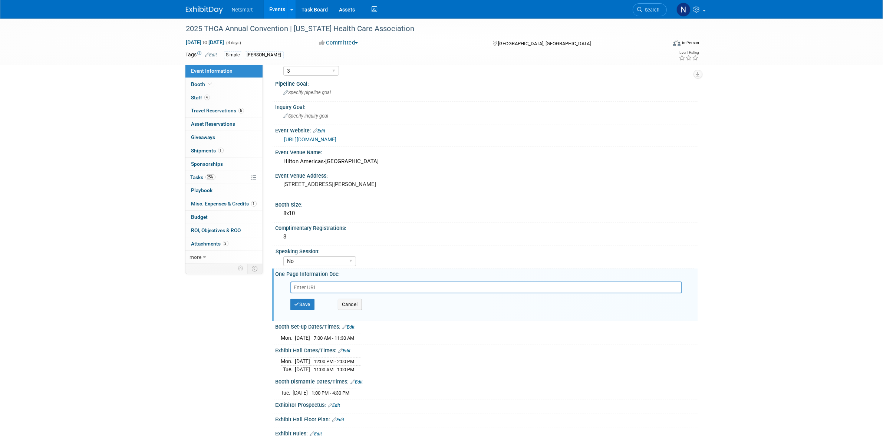
click at [345, 286] on input "text" at bounding box center [486, 288] width 392 height 12
type input "https://ntst.sharepoint.com/:w:/s/2025Post-AcuteTradeShows/EQLinQ0BvqZDiIA8zh8E…"
click at [299, 294] on div "Save Cancel" at bounding box center [488, 304] width 396 height 22
click at [300, 299] on button "Save" at bounding box center [302, 304] width 24 height 11
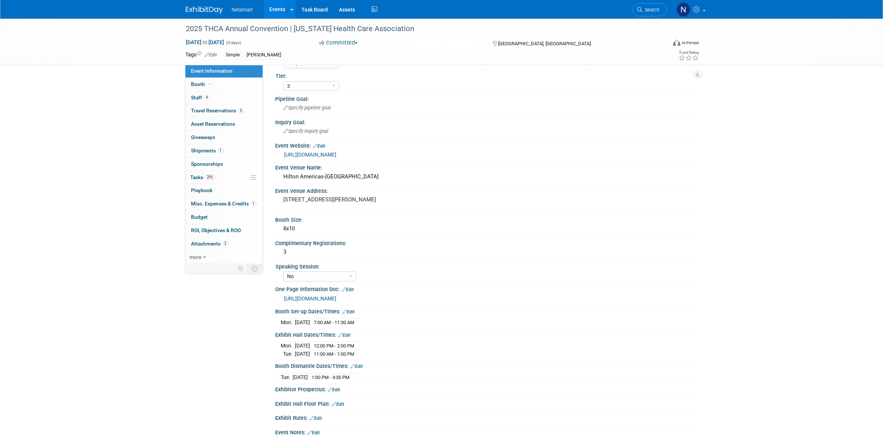
scroll to position [49, 0]
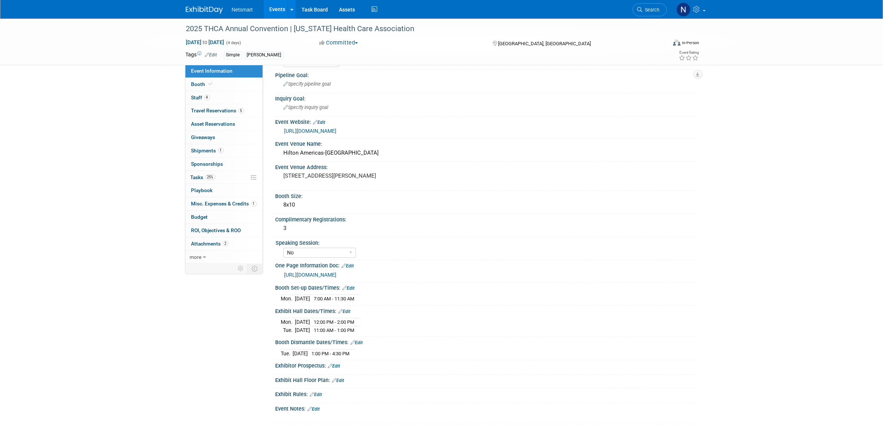
click at [114, 111] on div "2025 THCA Annual Convention | [US_STATE] Health Care Association [DATE] to [DAT…" at bounding box center [441, 204] width 883 height 469
